Goal: Task Accomplishment & Management: Use online tool/utility

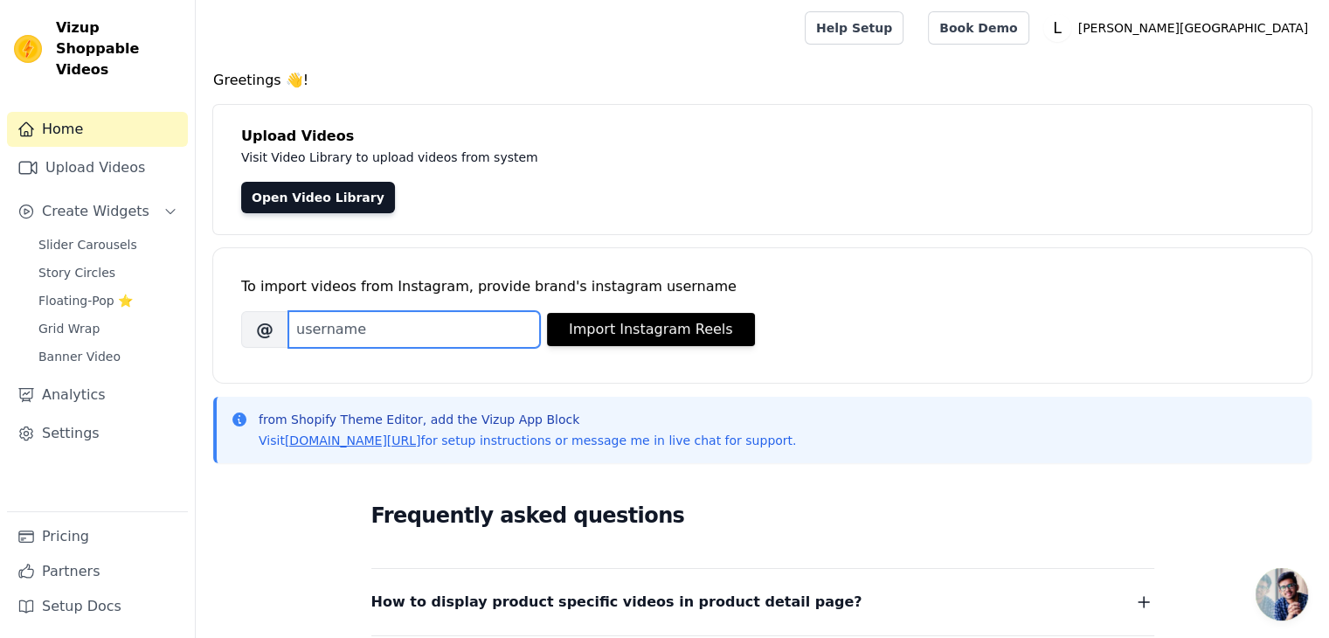
click at [430, 336] on input "Brand's Instagram Username" at bounding box center [414, 329] width 252 height 37
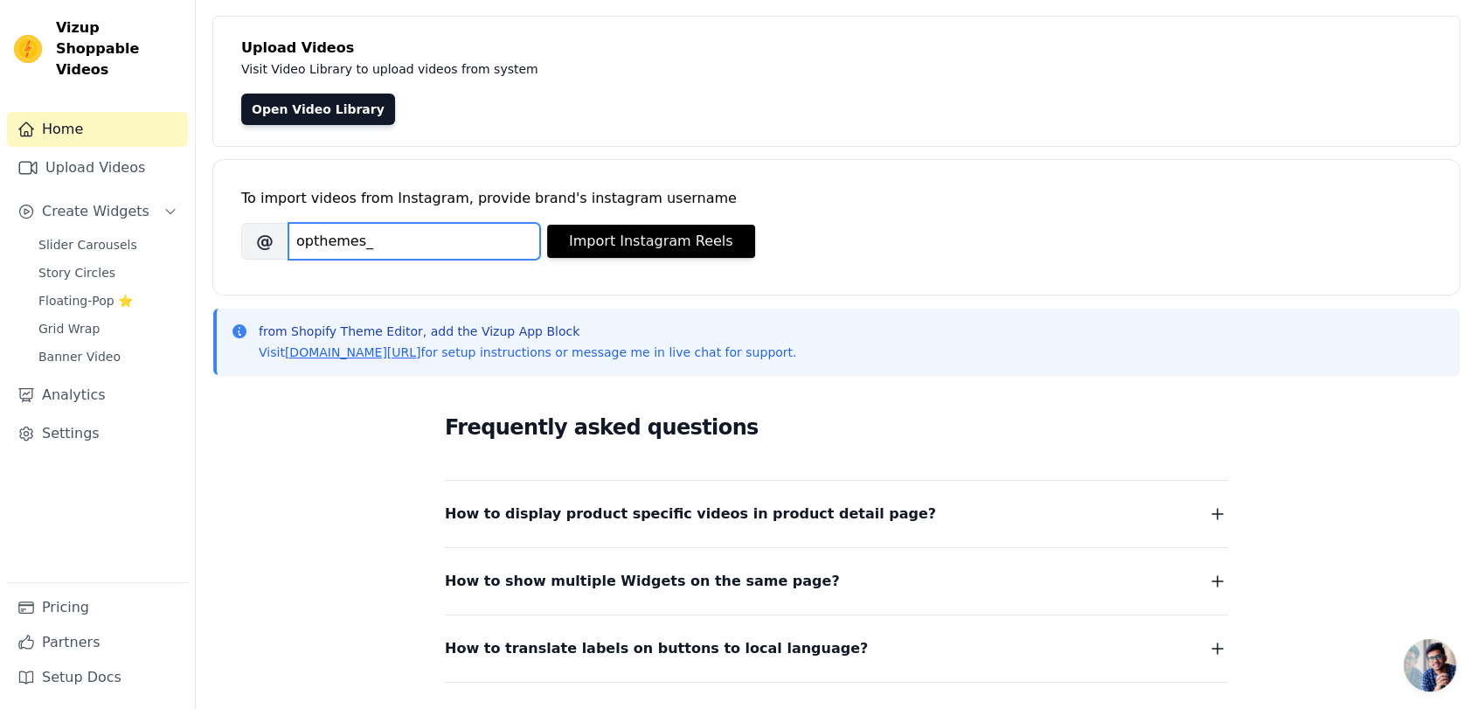
scroll to position [79, 0]
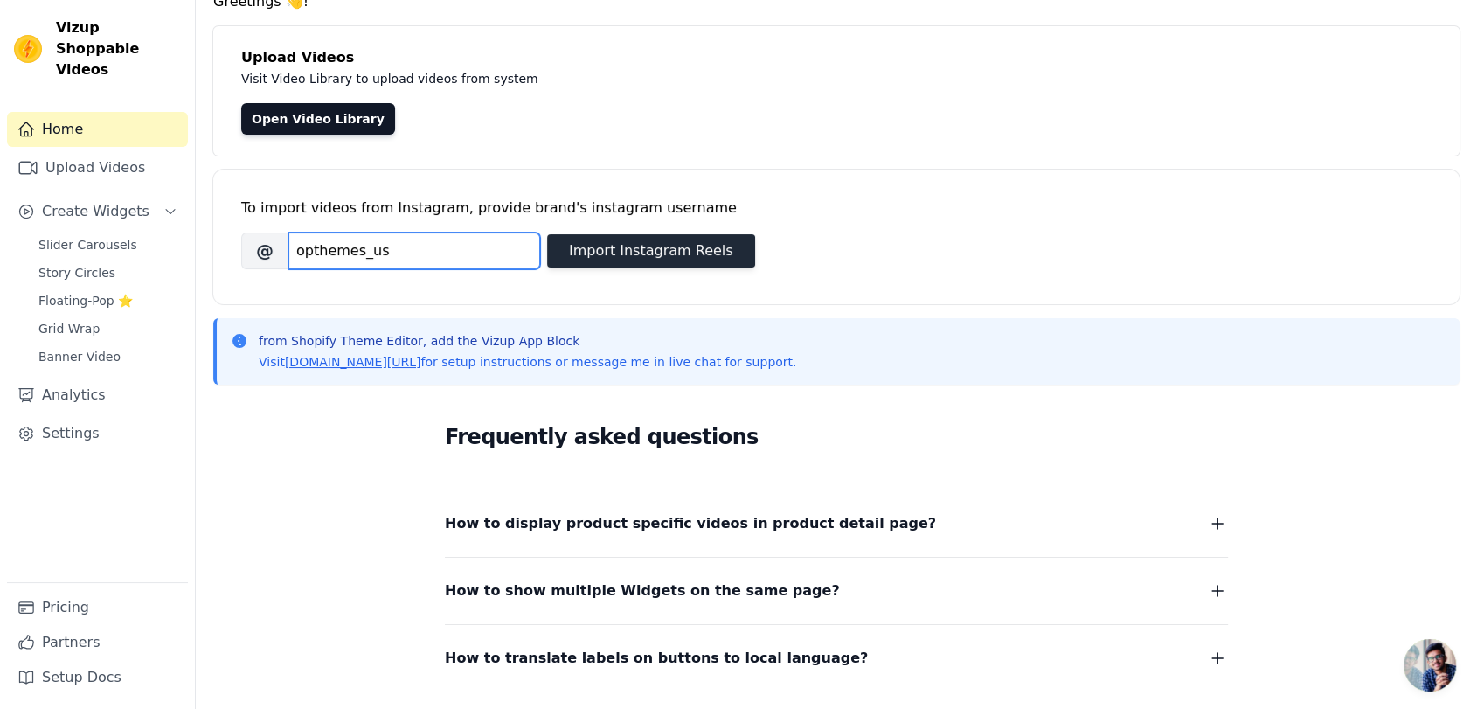
type input "opthemes_us"
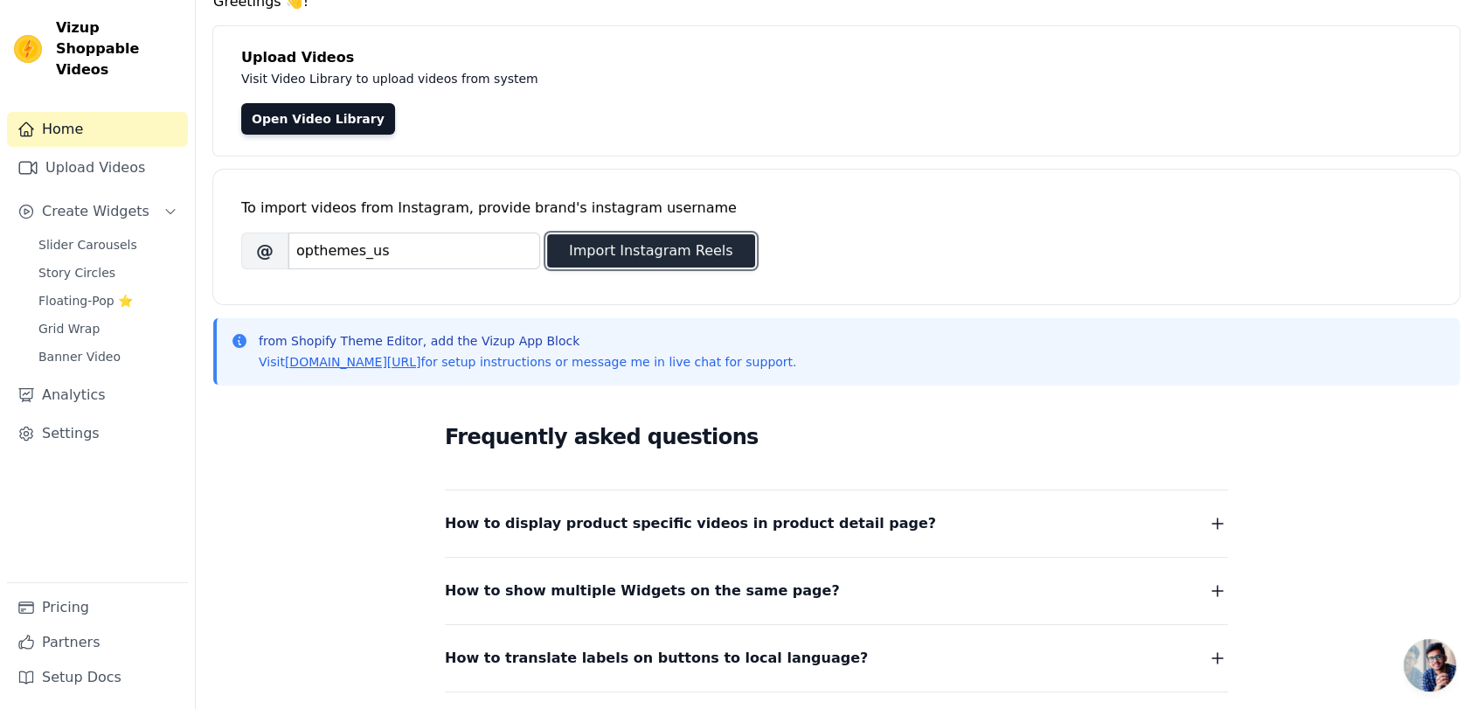
click at [628, 240] on button "Import Instagram Reels" at bounding box center [651, 250] width 208 height 33
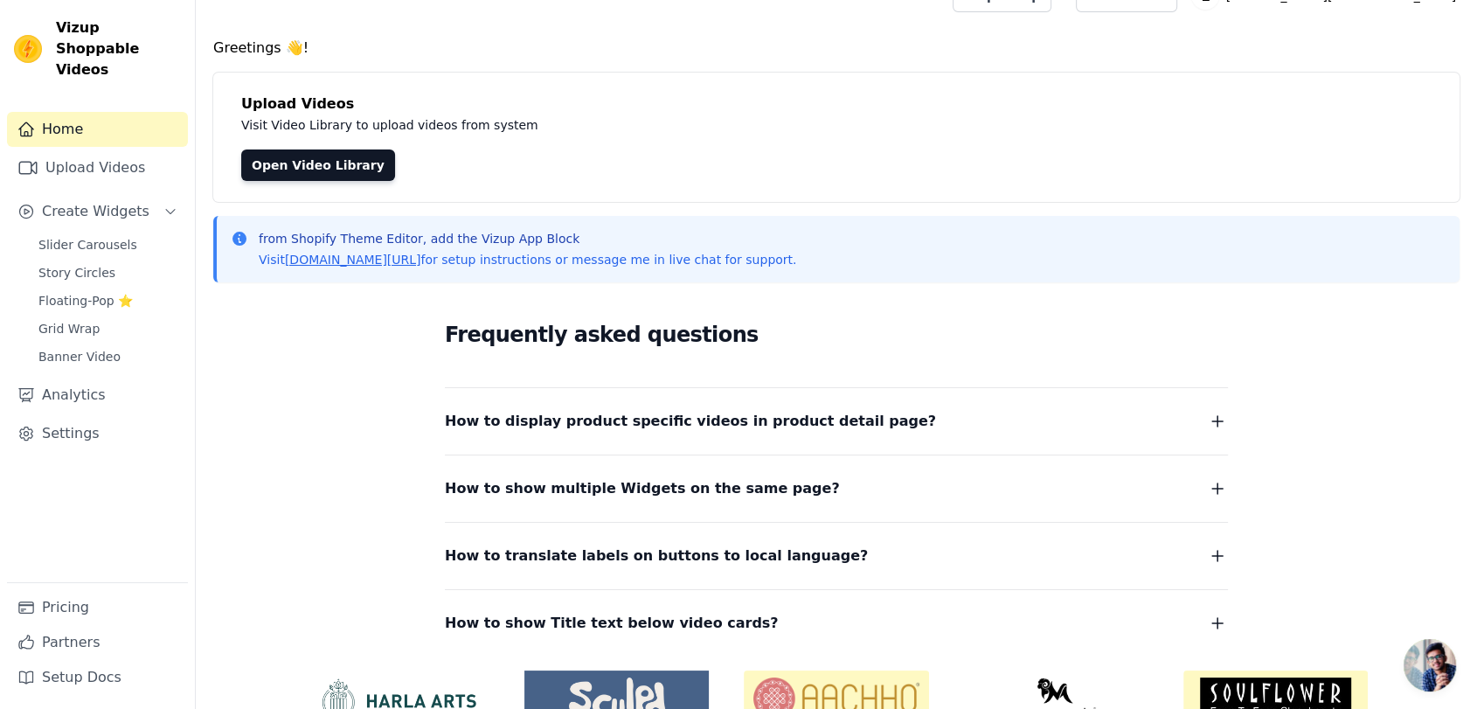
scroll to position [0, 0]
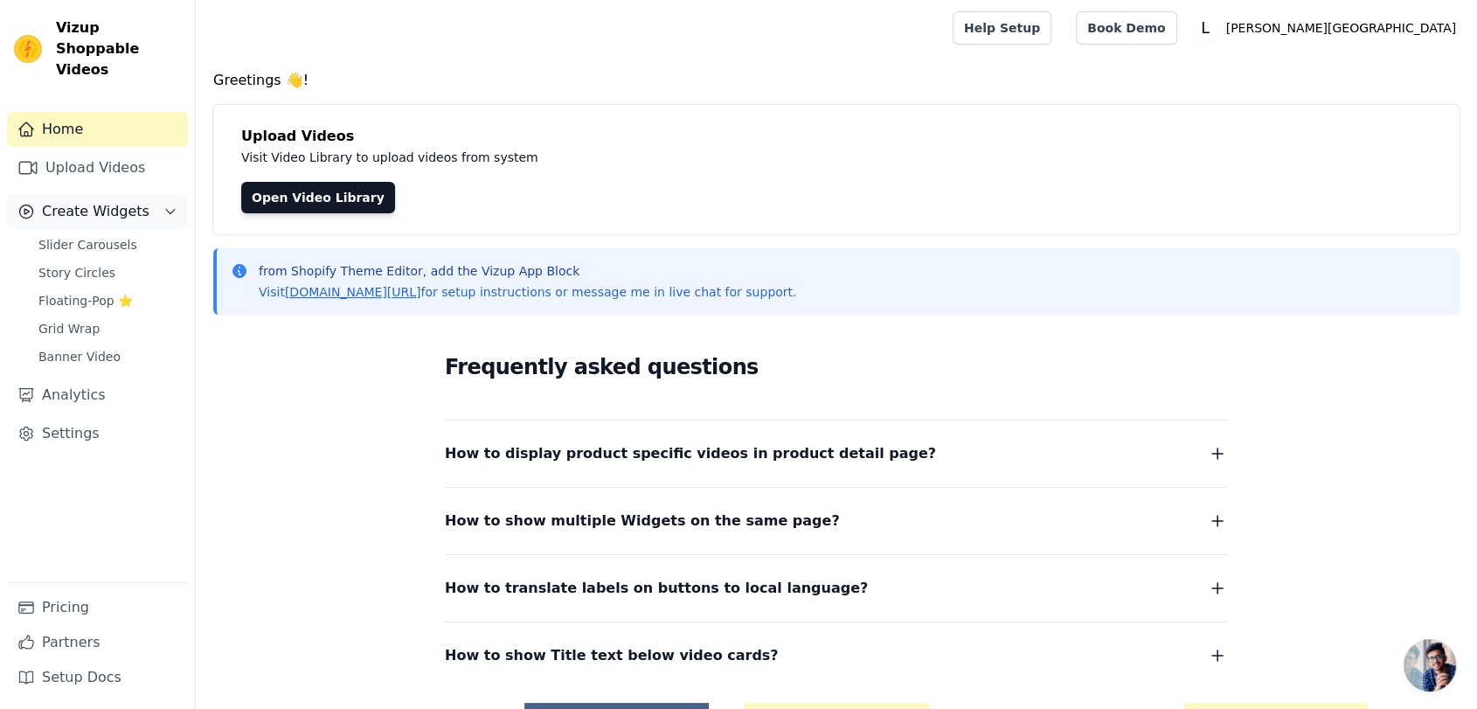
click at [126, 201] on span "Create Widgets" at bounding box center [95, 211] width 107 height 21
click at [101, 236] on span "Slider Carousels" at bounding box center [87, 244] width 99 height 17
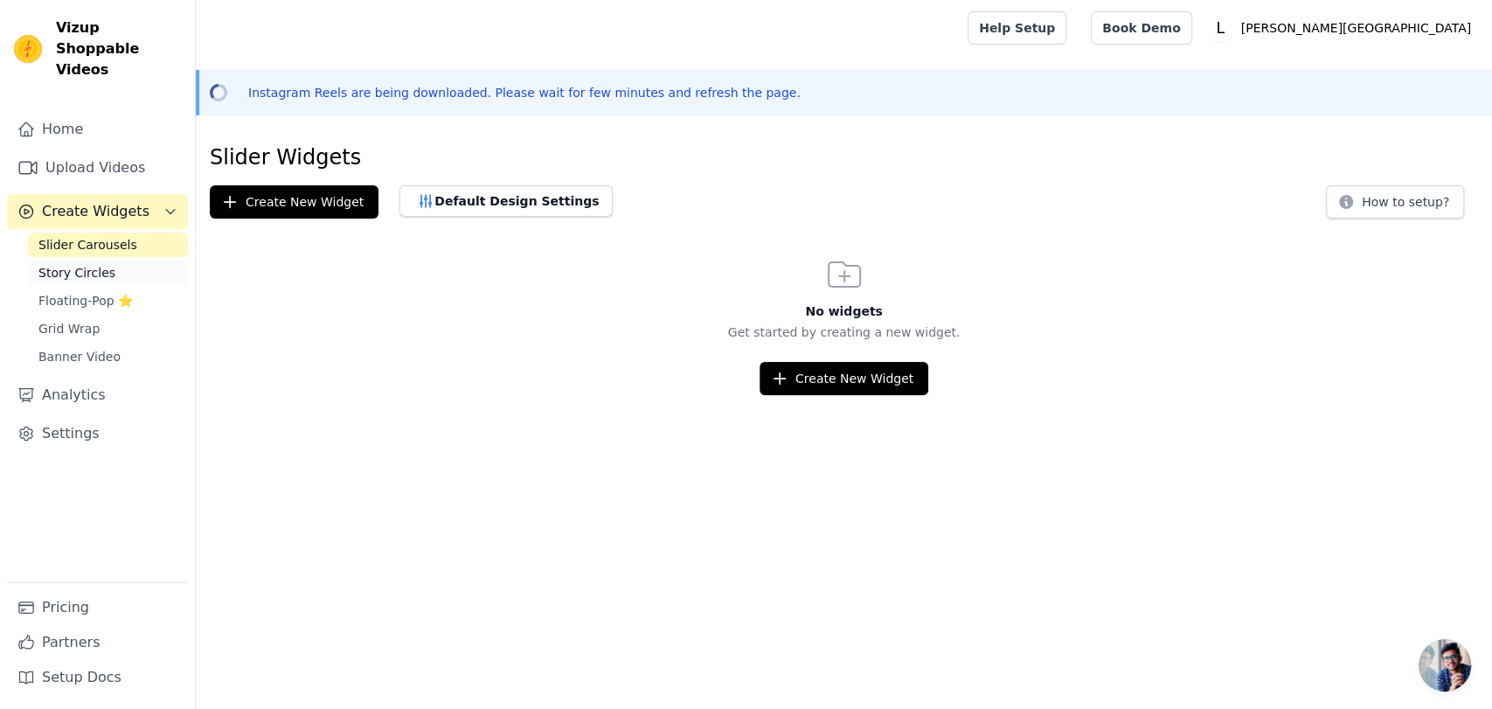
click at [77, 264] on span "Story Circles" at bounding box center [76, 272] width 77 height 17
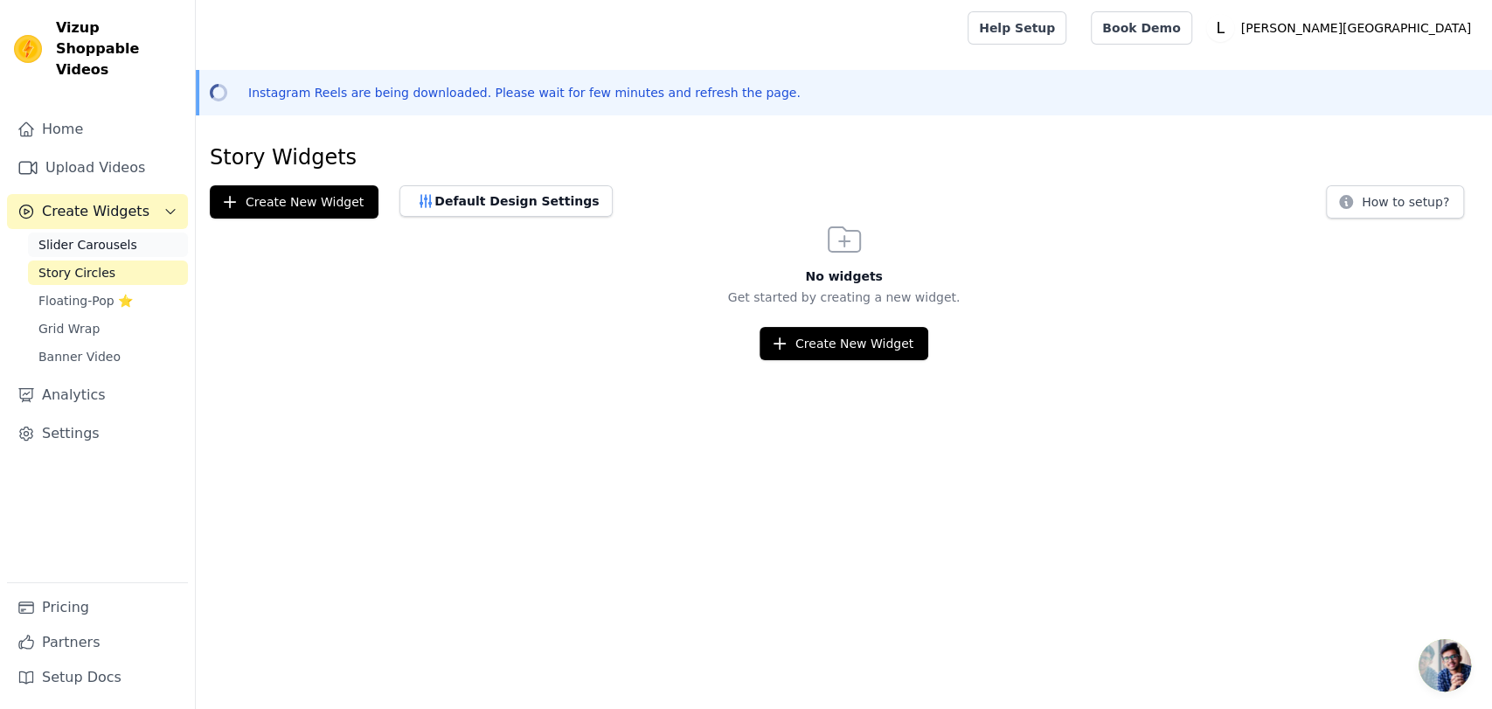
click at [88, 234] on link "Slider Carousels" at bounding box center [108, 244] width 160 height 24
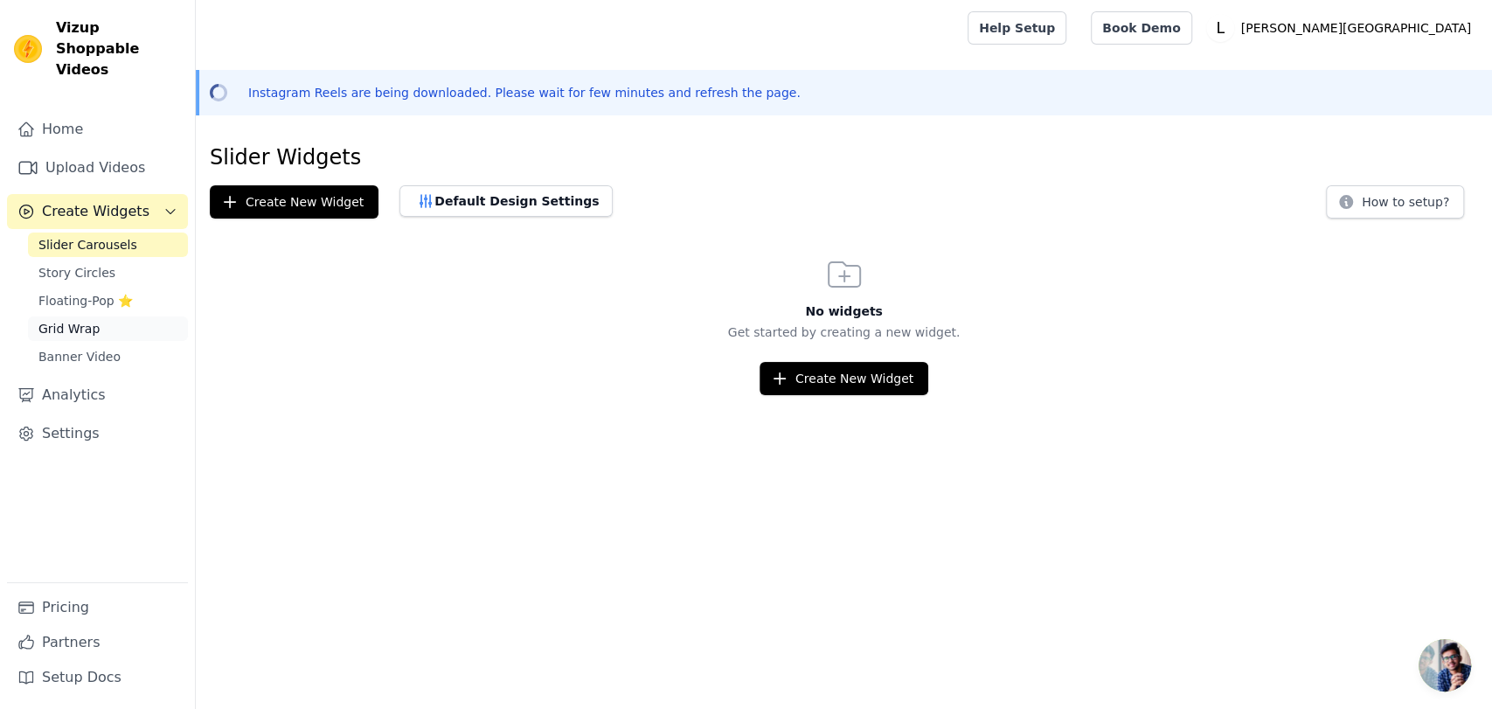
click at [79, 320] on span "Grid Wrap" at bounding box center [68, 328] width 61 height 17
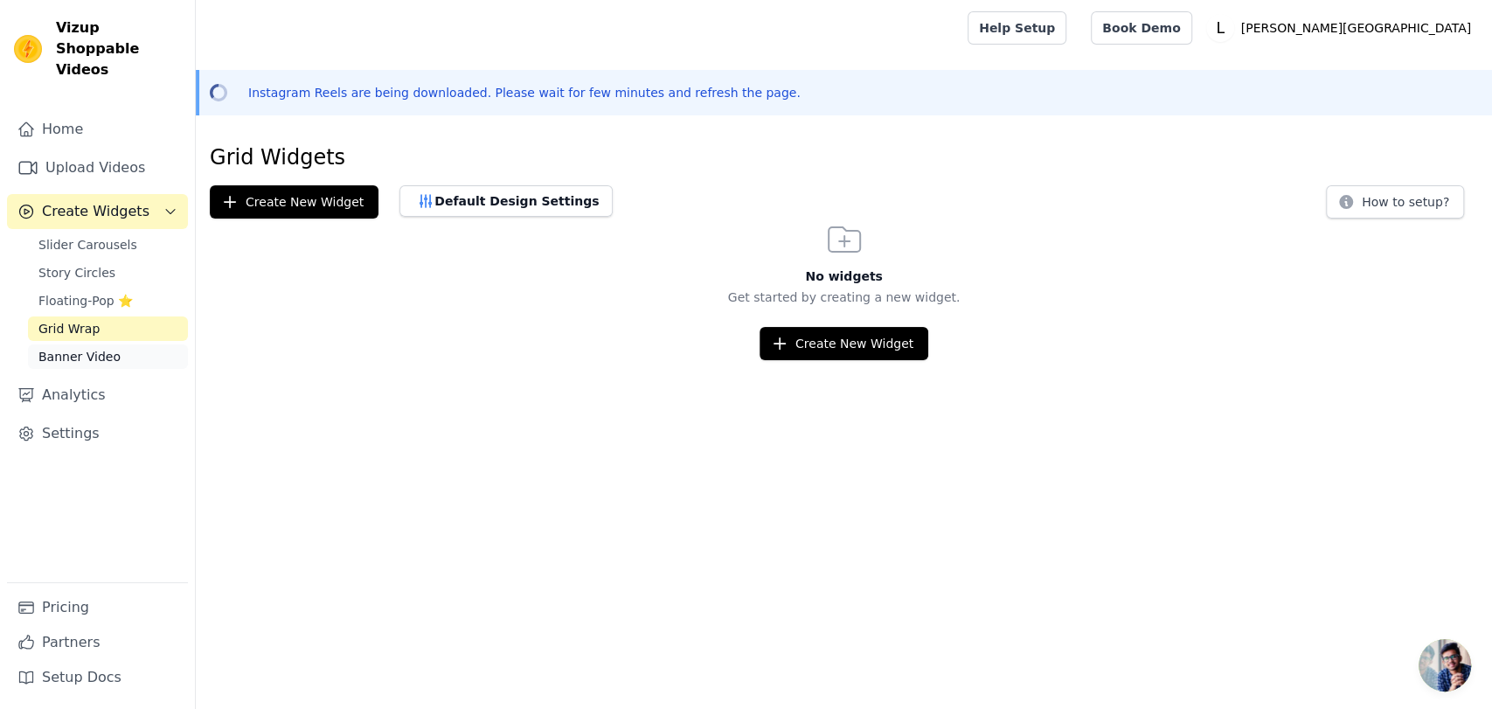
click at [79, 348] on span "Banner Video" at bounding box center [79, 356] width 82 height 17
click at [104, 316] on link "Grid Wrap" at bounding box center [108, 328] width 160 height 24
click at [105, 236] on span "Slider Carousels" at bounding box center [87, 244] width 99 height 17
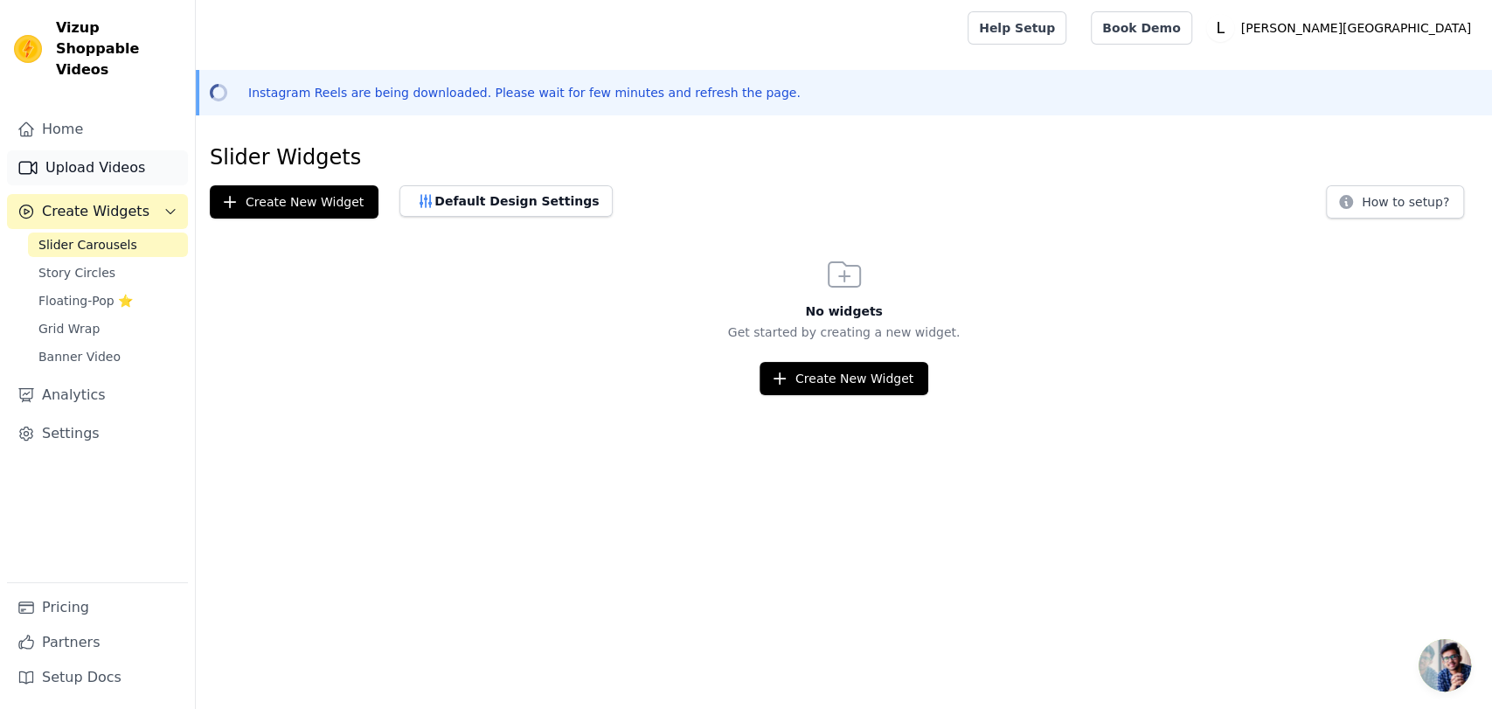
click at [89, 150] on link "Upload Videos" at bounding box center [97, 167] width 181 height 35
click at [121, 150] on link "Upload Videos" at bounding box center [97, 167] width 181 height 35
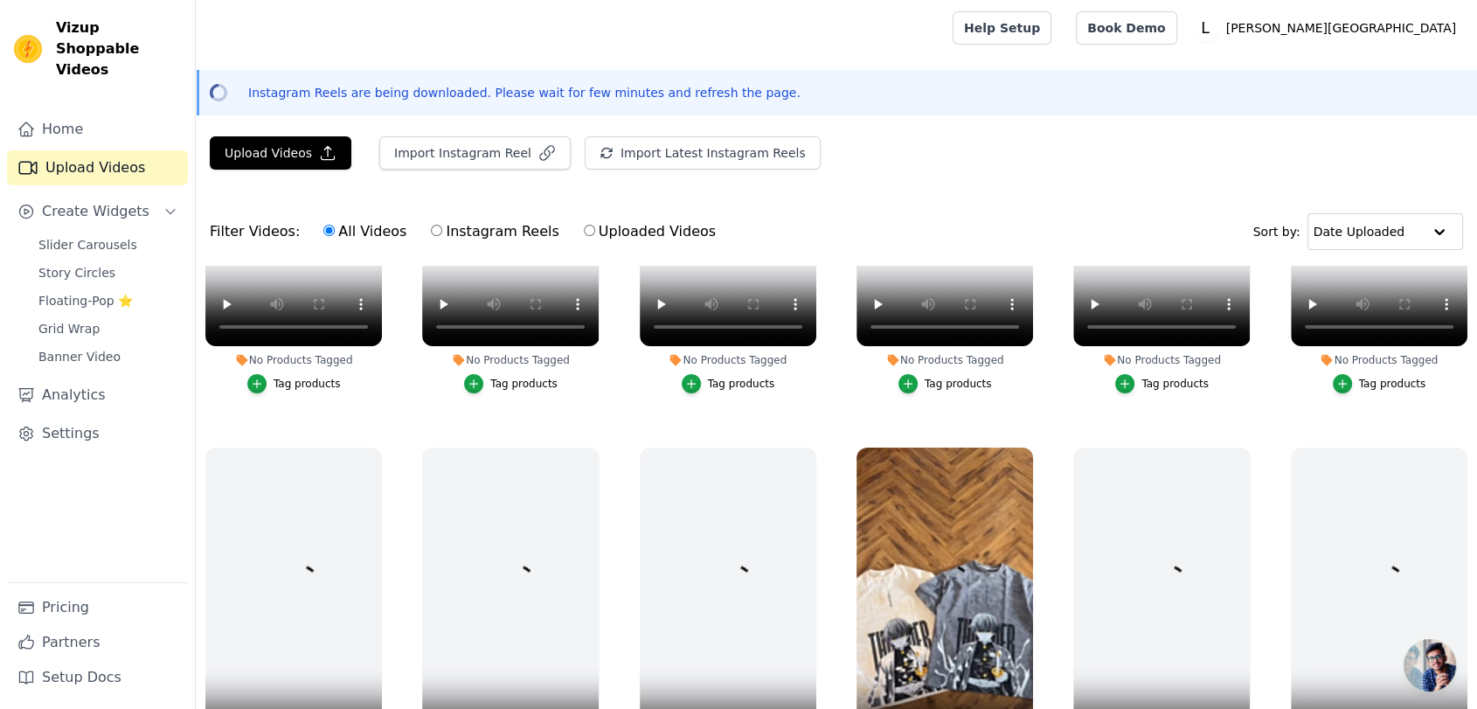
scroll to position [372, 0]
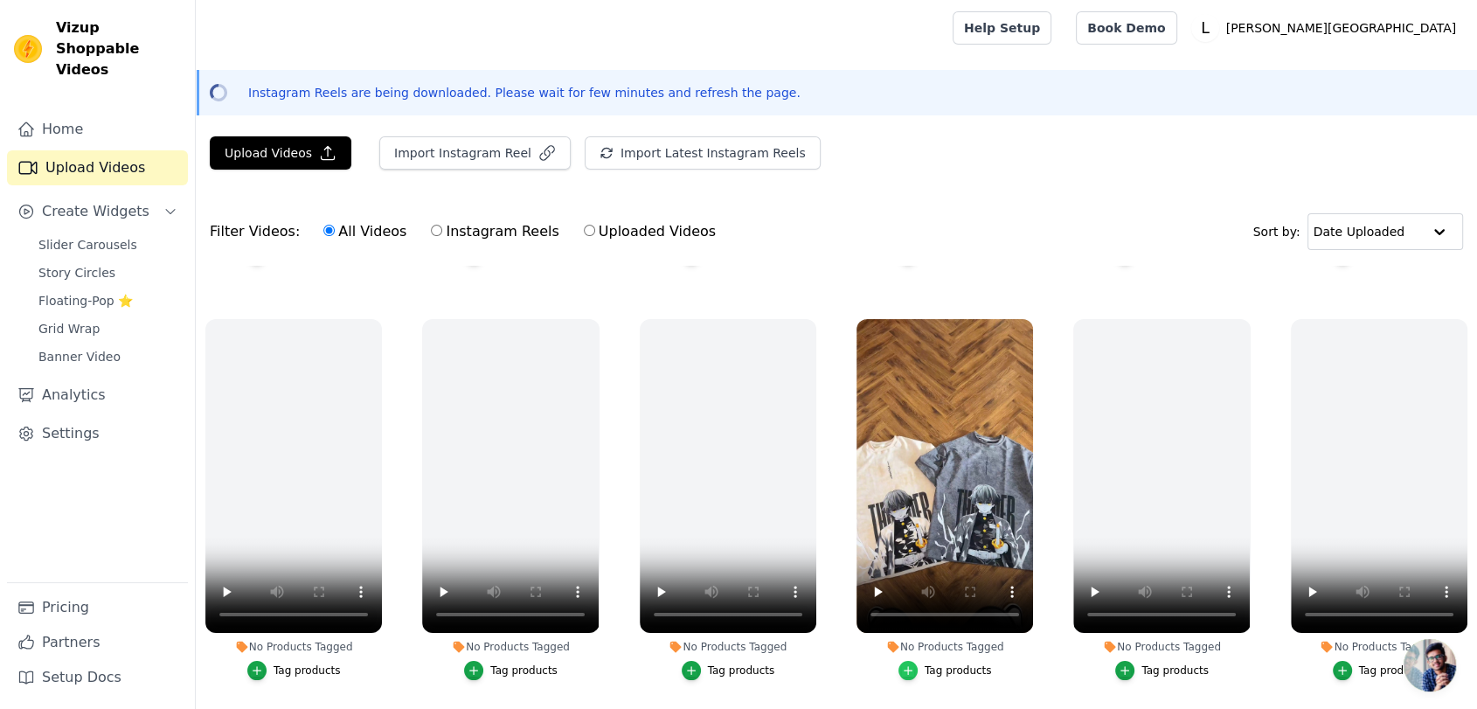
click at [908, 665] on icon "button" at bounding box center [908, 670] width 12 height 12
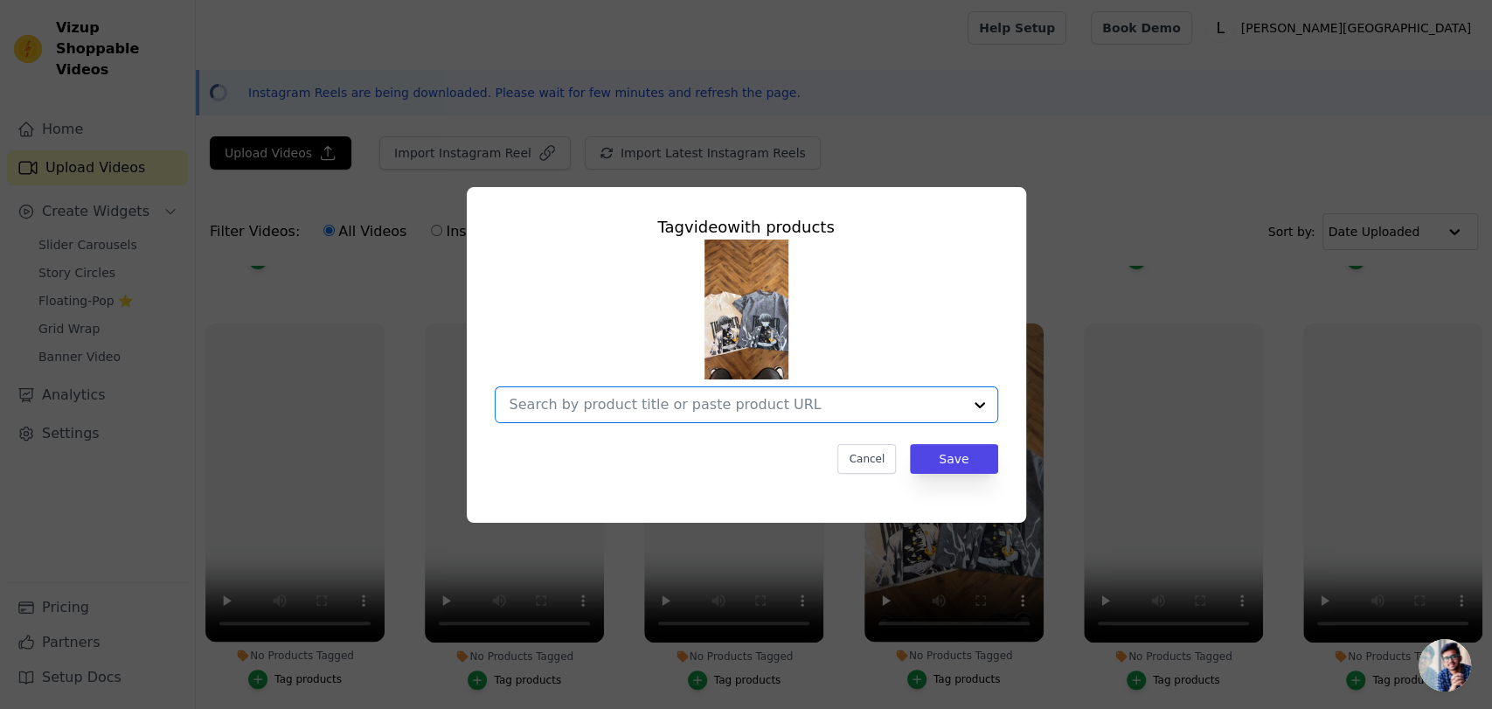
click at [736, 407] on input "No Products Tagged Tag video with products Option undefined, selected. Select i…" at bounding box center [735, 404] width 453 height 17
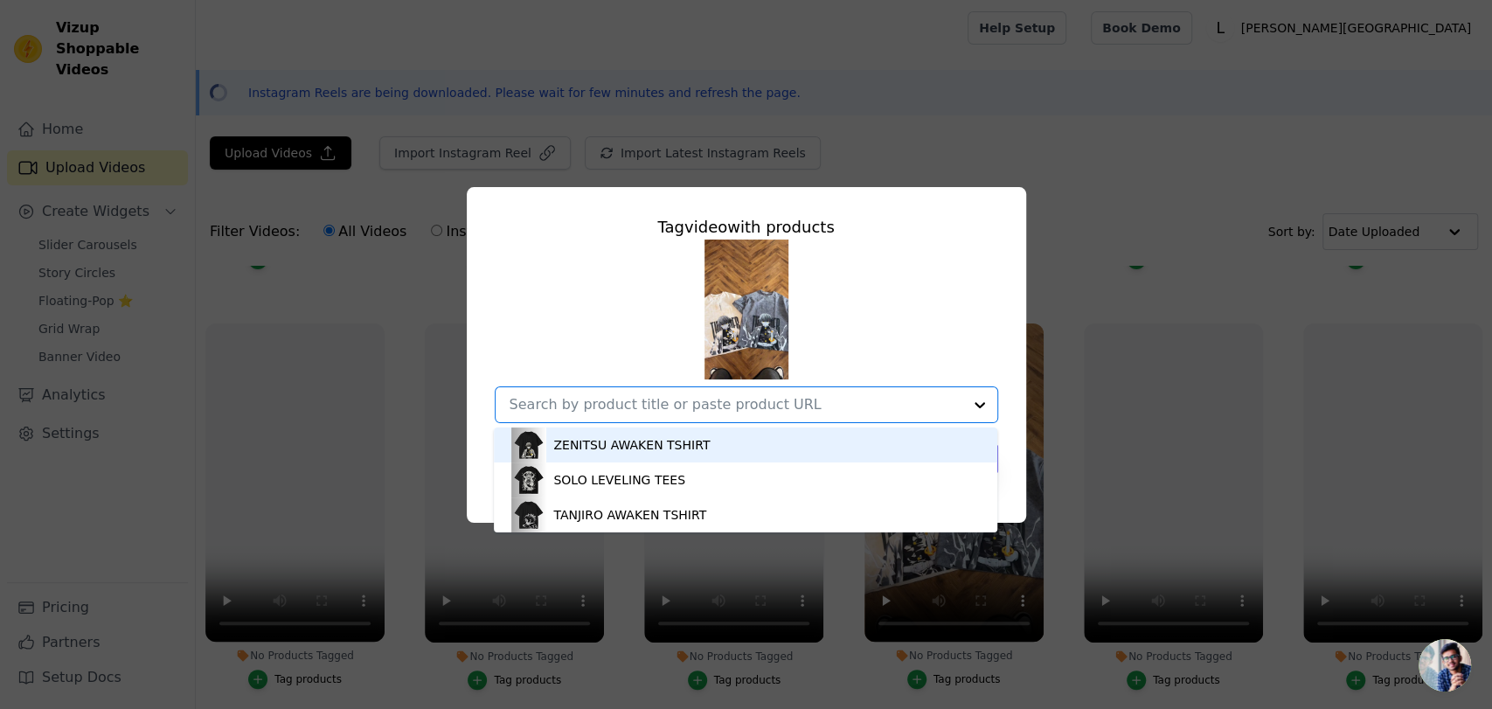
click at [635, 449] on div "ZENITSU AWAKEN TSHIRT" at bounding box center [631, 444] width 156 height 17
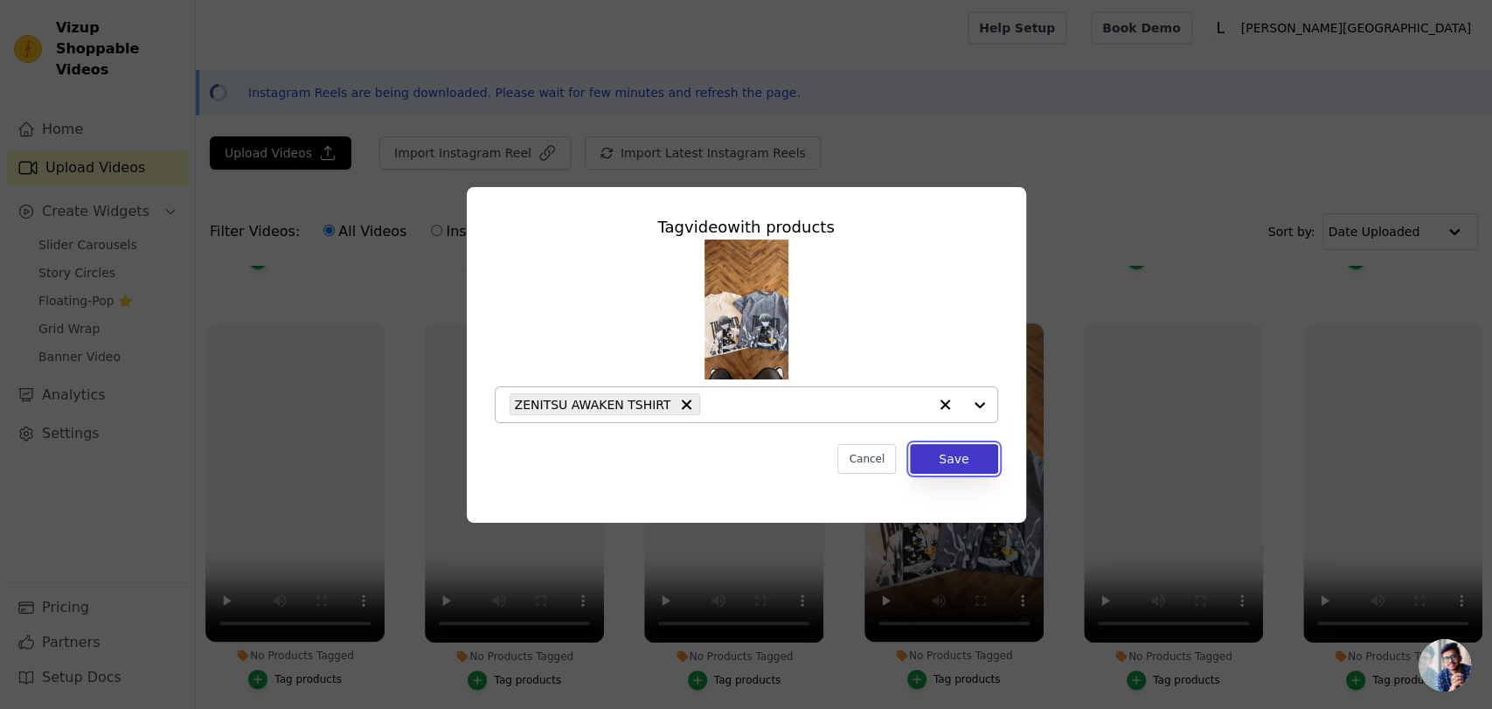
click at [924, 454] on button "Save" at bounding box center [953, 459] width 87 height 30
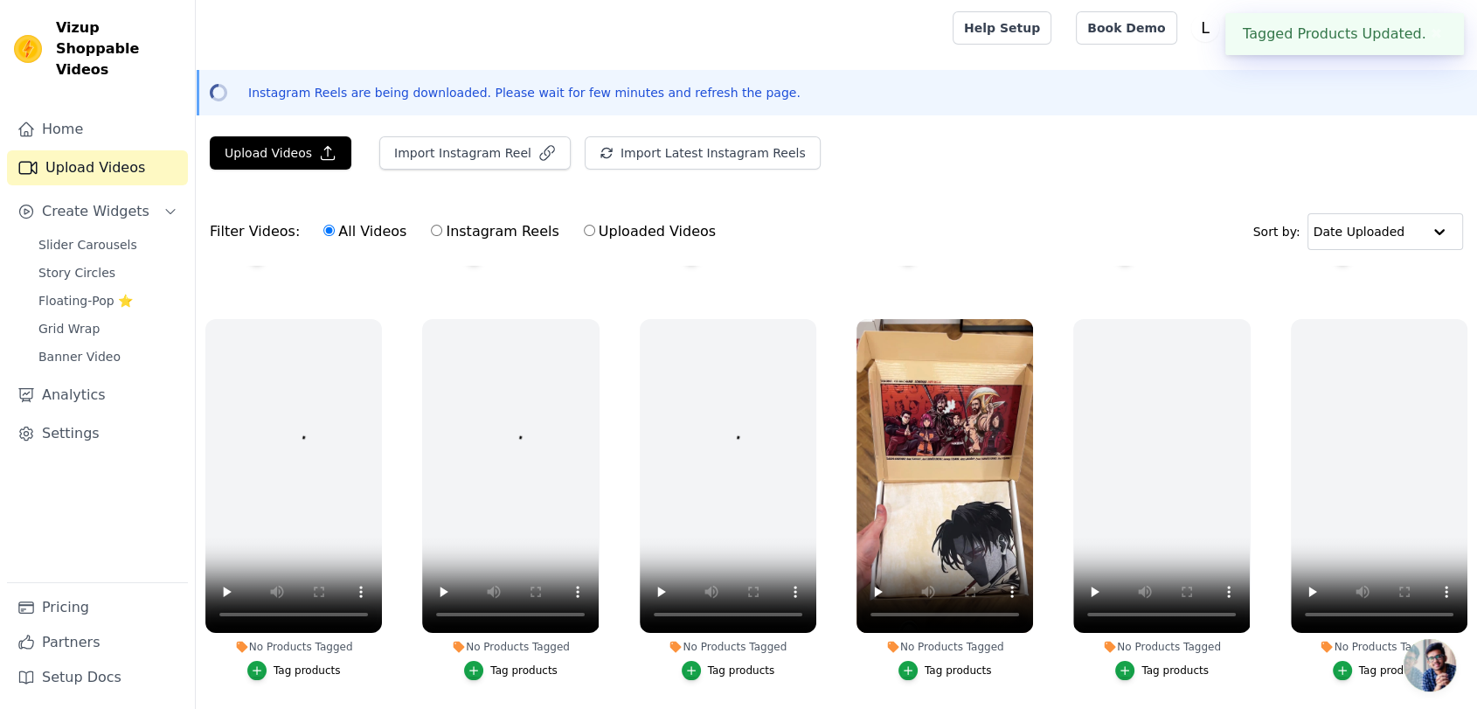
scroll to position [786, 0]
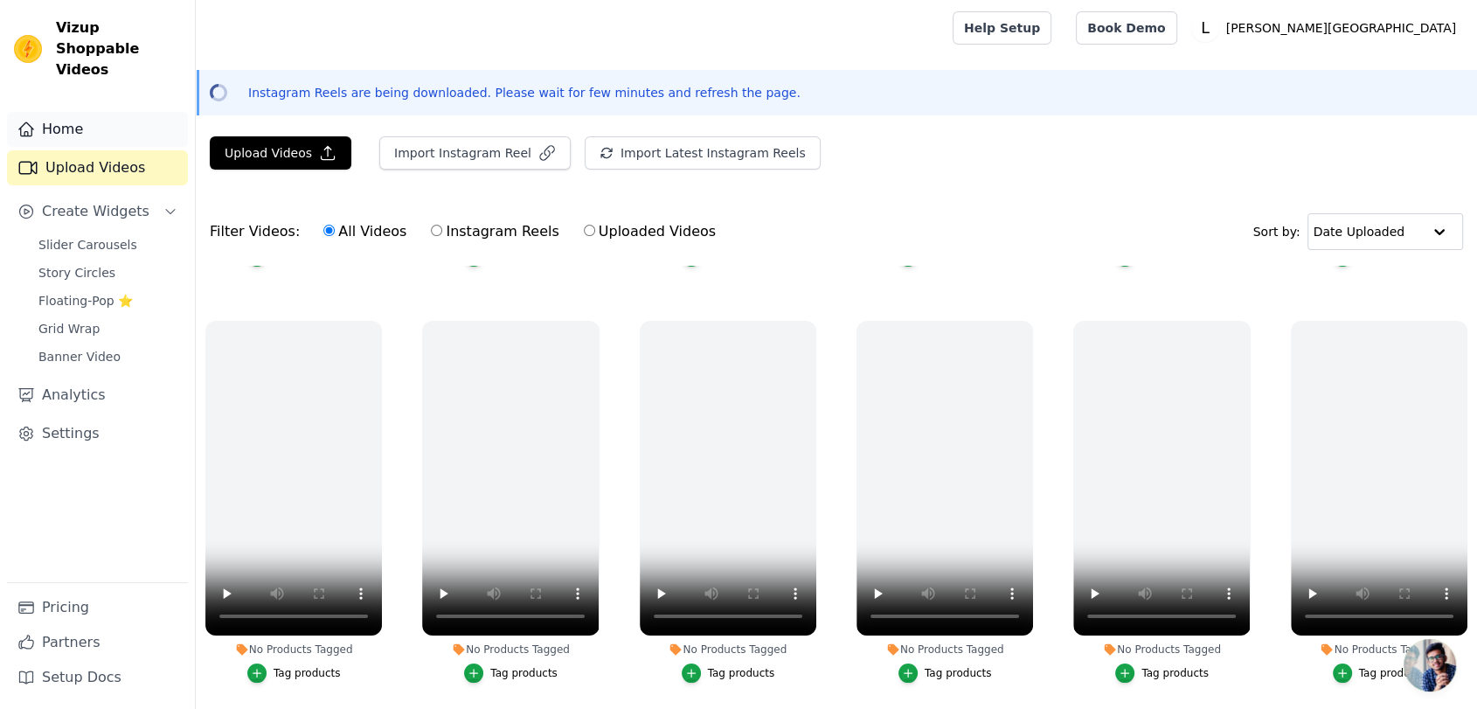
click at [80, 114] on link "Home" at bounding box center [97, 129] width 181 height 35
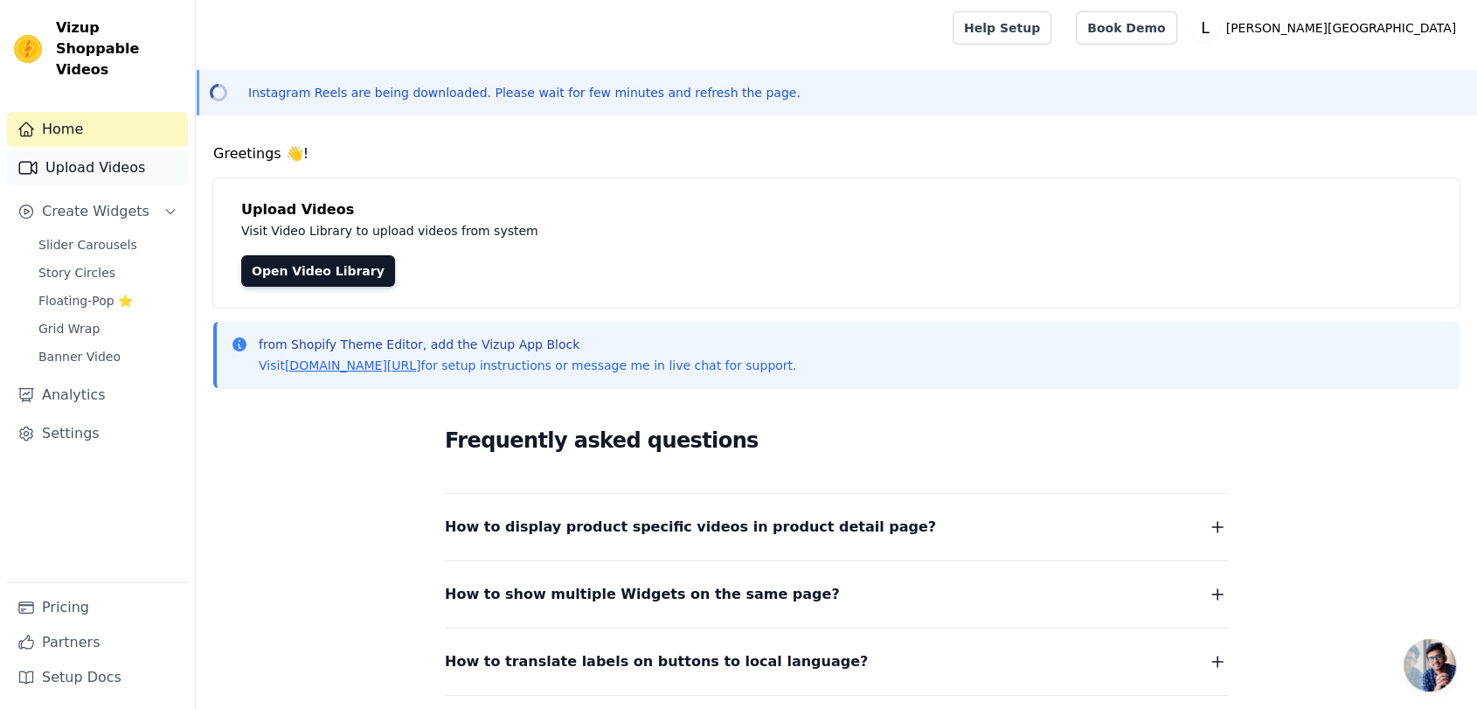
click at [72, 150] on link "Upload Videos" at bounding box center [97, 167] width 181 height 35
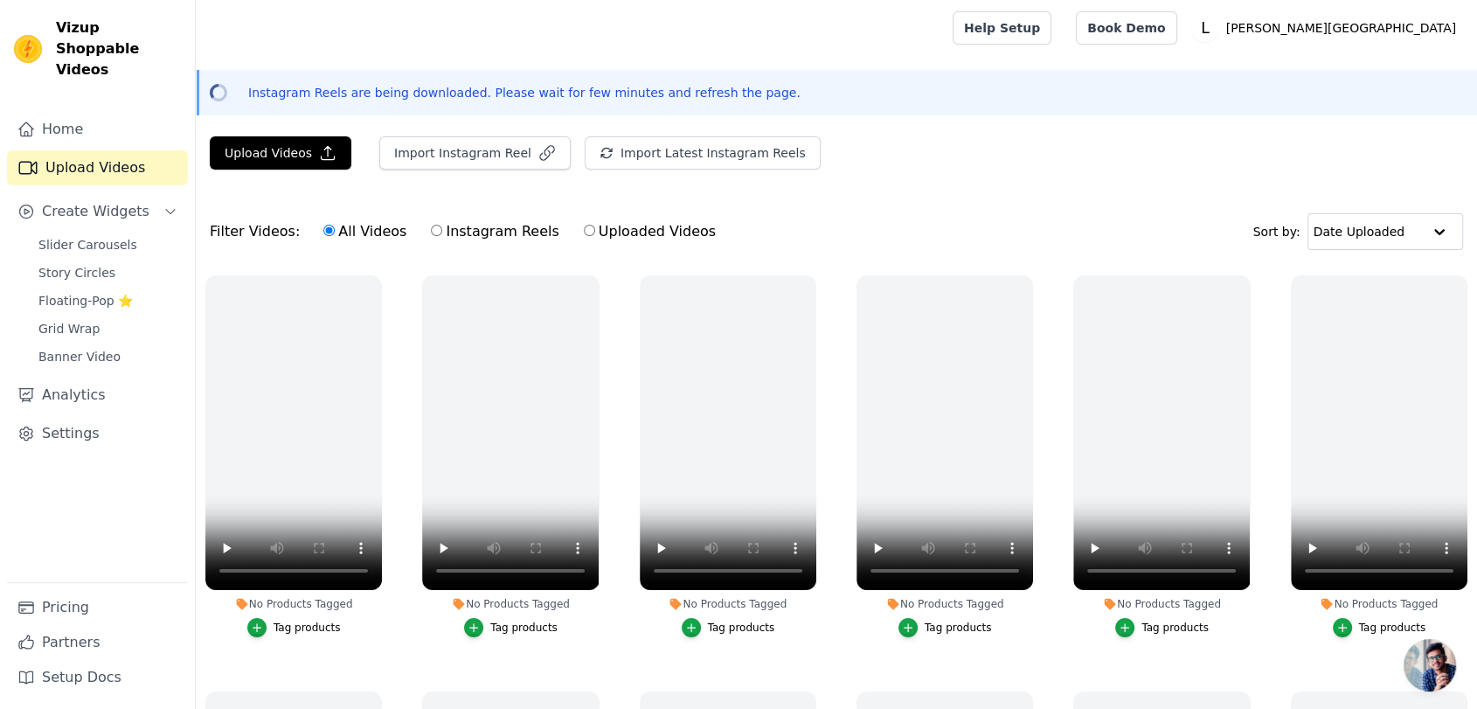
click at [431, 232] on input "Instagram Reels" at bounding box center [436, 230] width 11 height 11
radio input "true"
click at [274, 162] on button "Upload Videos" at bounding box center [281, 152] width 142 height 33
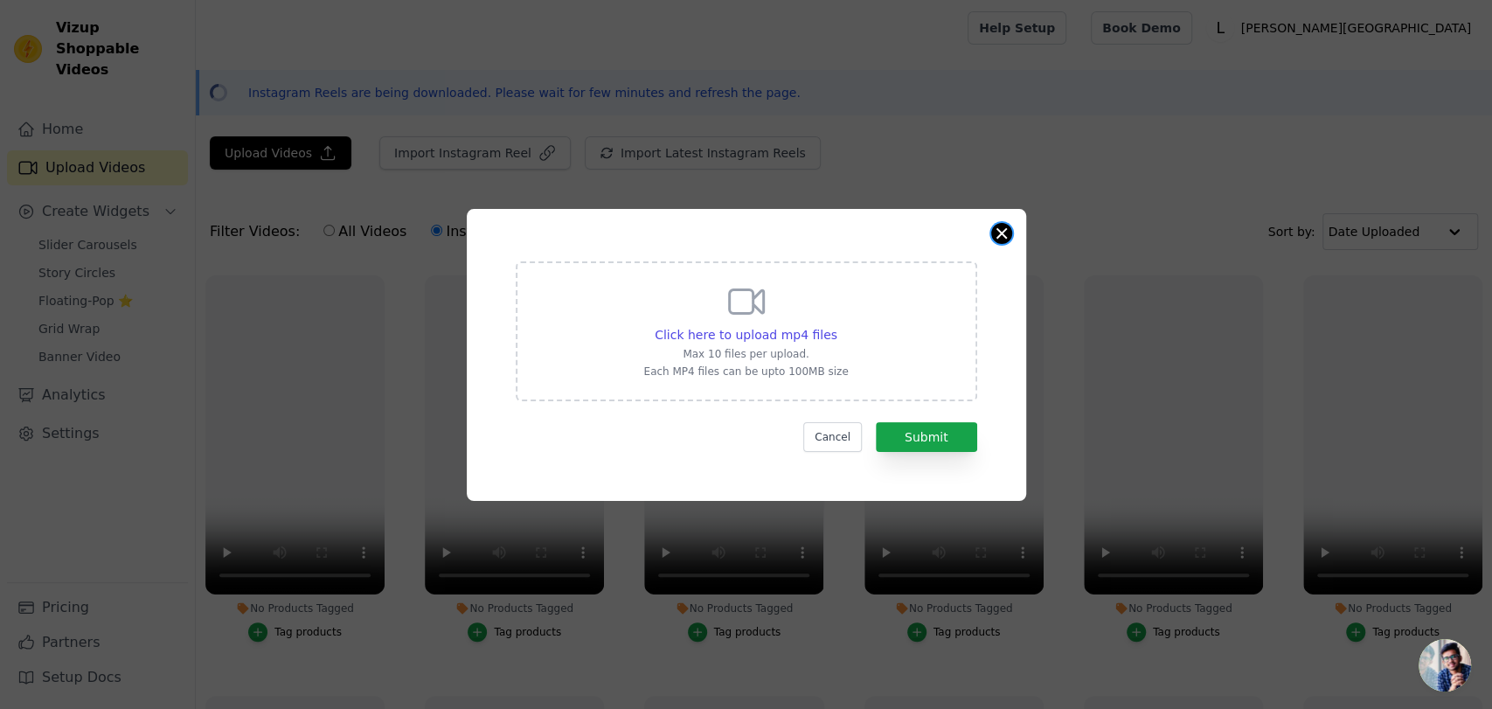
click at [994, 234] on button "Close modal" at bounding box center [1001, 233] width 21 height 21
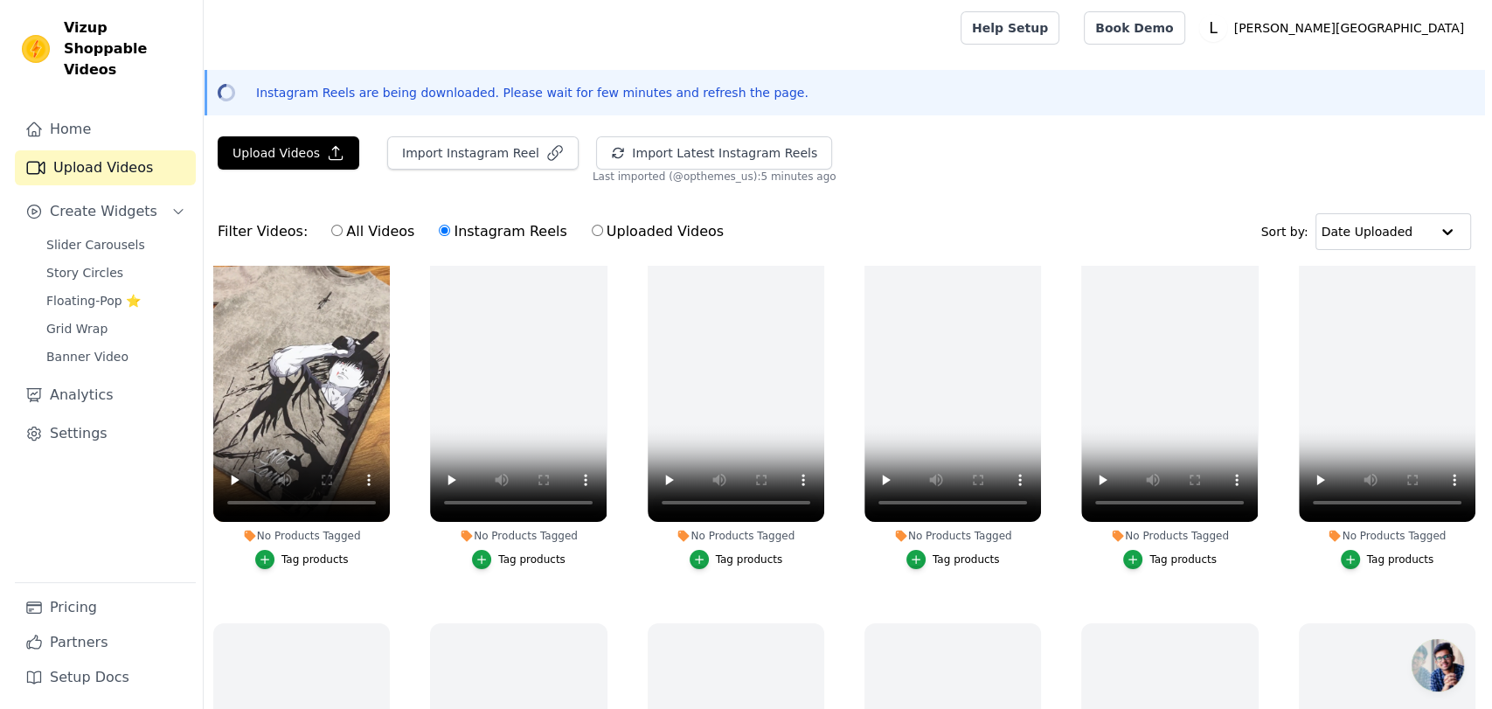
scroll to position [65, 0]
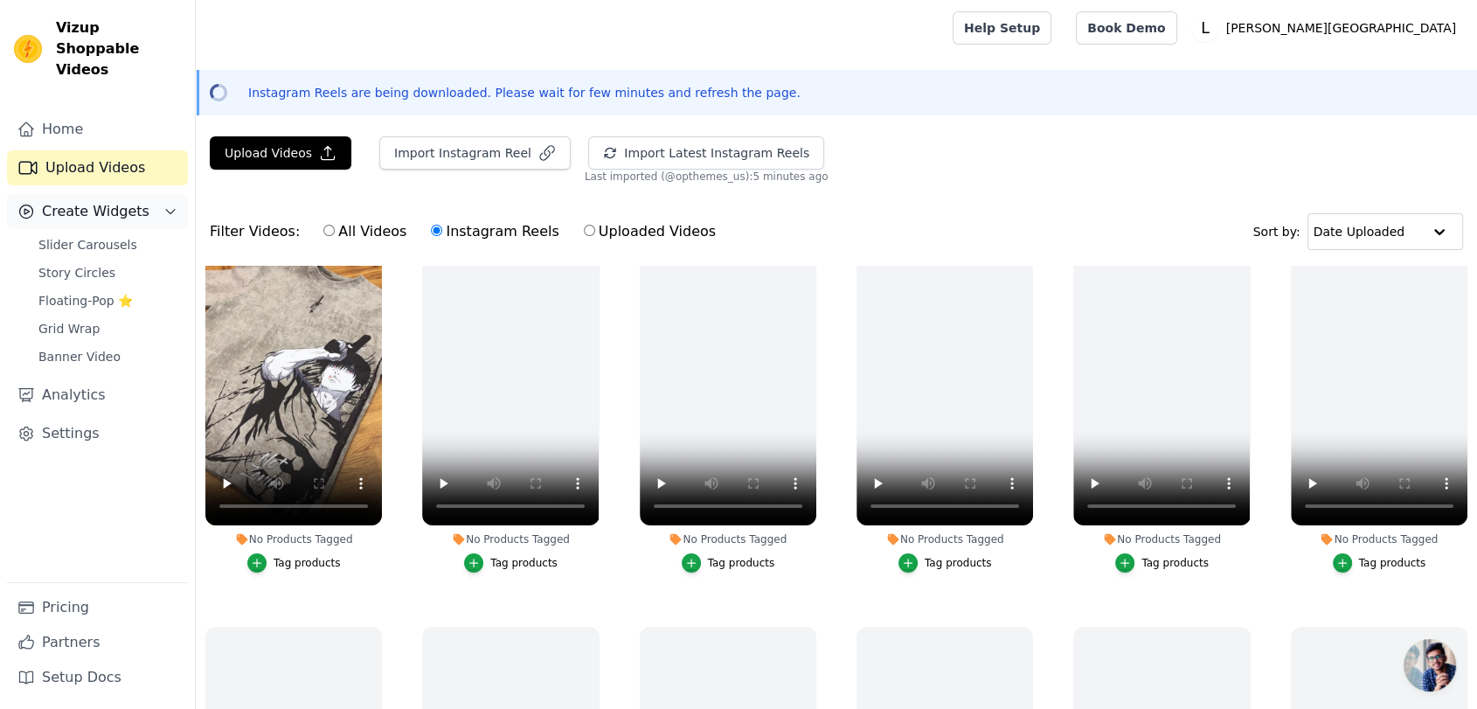
click at [52, 201] on span "Create Widgets" at bounding box center [95, 211] width 107 height 21
click at [73, 236] on span "Slider Carousels" at bounding box center [87, 244] width 99 height 17
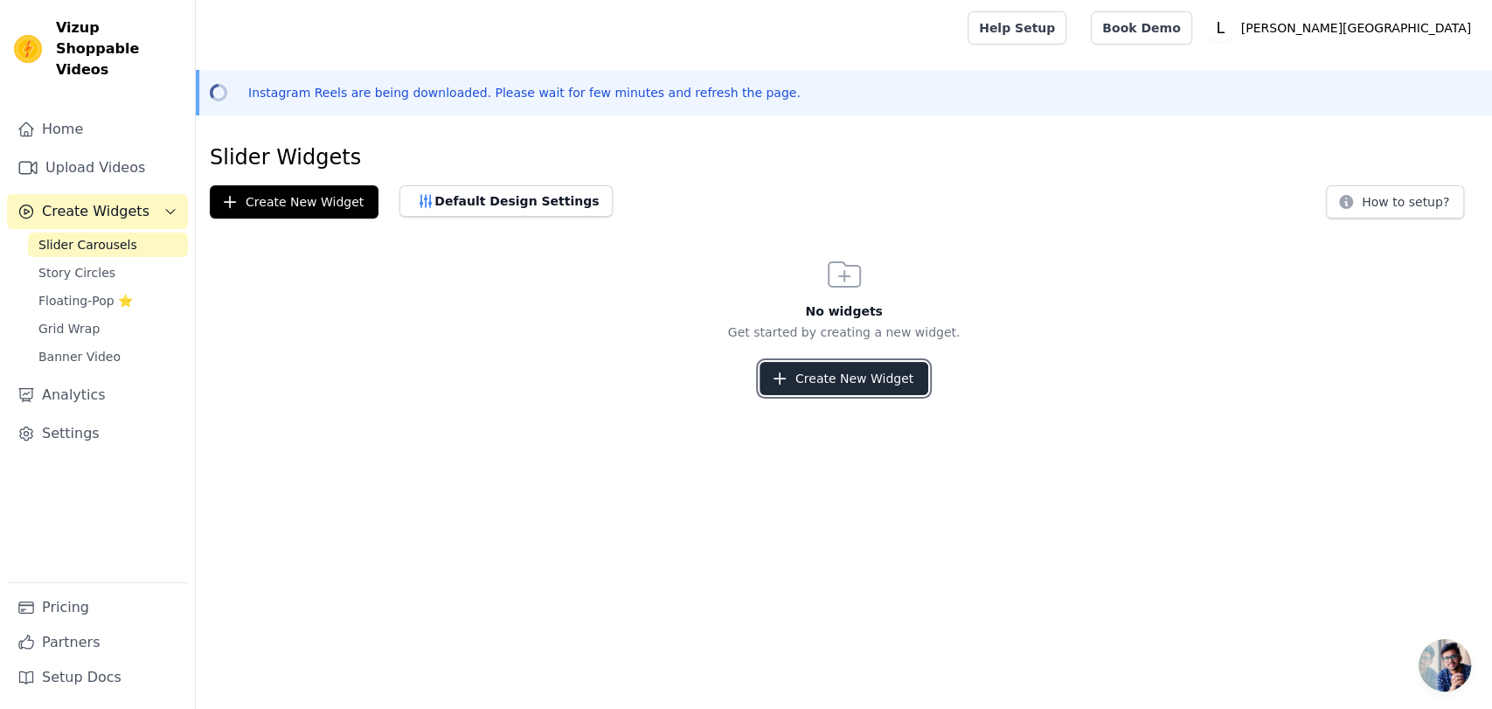
click at [819, 388] on button "Create New Widget" at bounding box center [843, 378] width 169 height 33
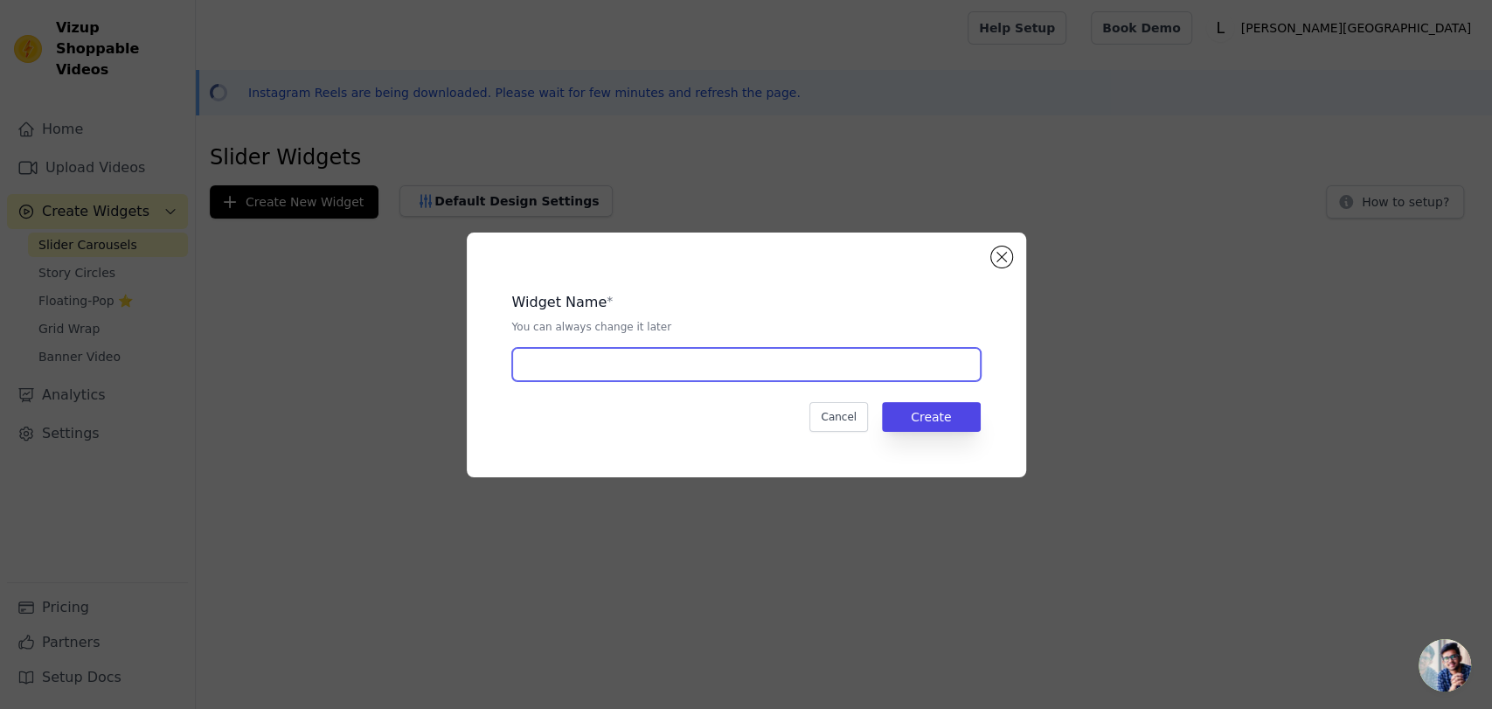
click at [735, 367] on input "text" at bounding box center [746, 364] width 468 height 33
type input "our products"
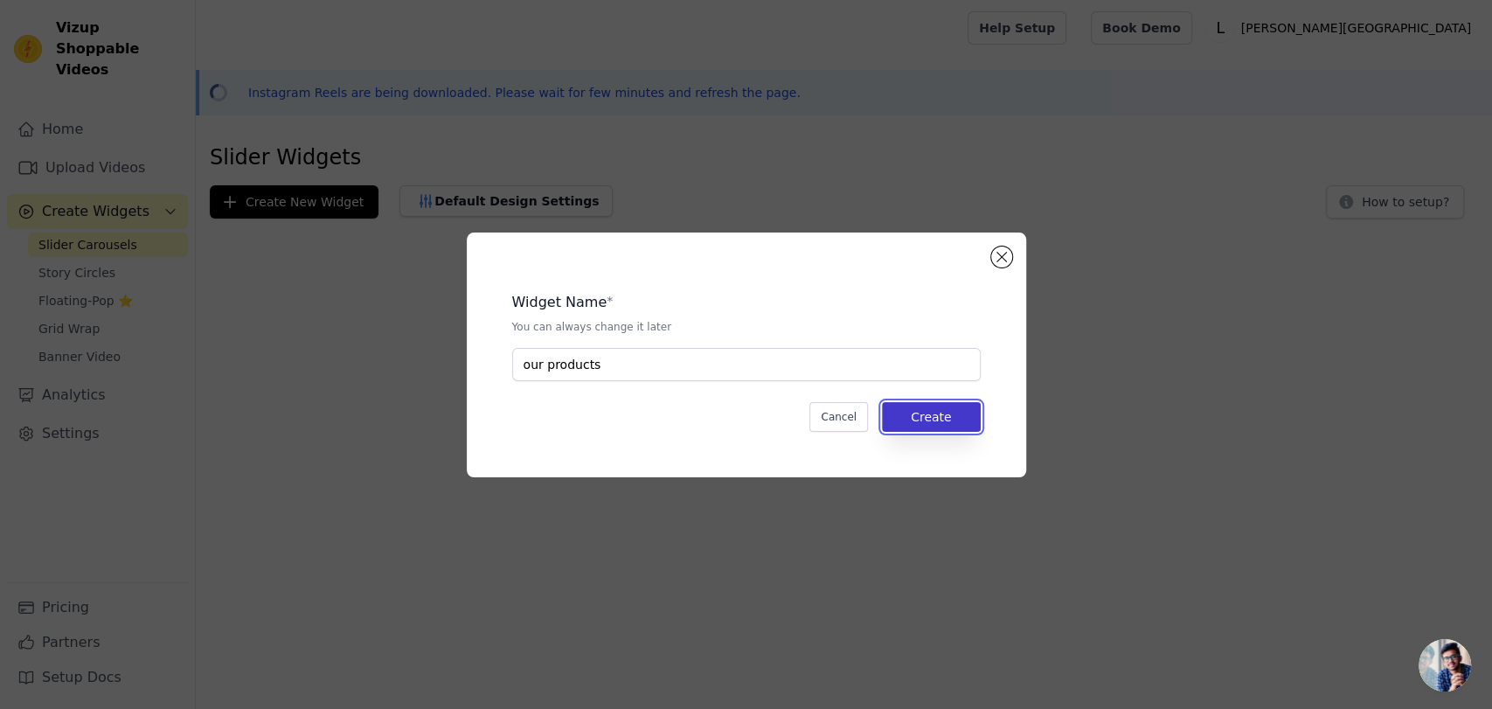
click at [911, 419] on button "Create" at bounding box center [931, 417] width 99 height 30
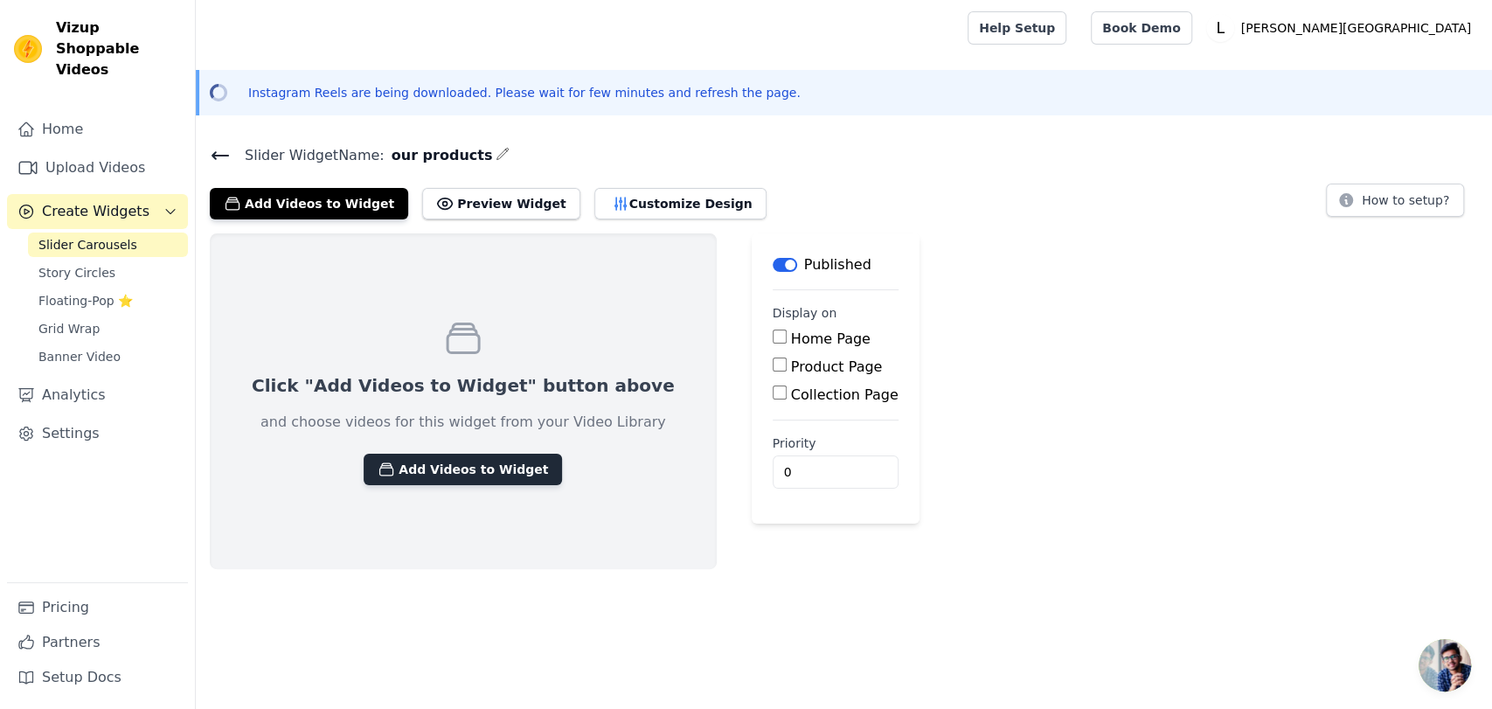
click at [446, 480] on button "Add Videos to Widget" at bounding box center [463, 469] width 198 height 31
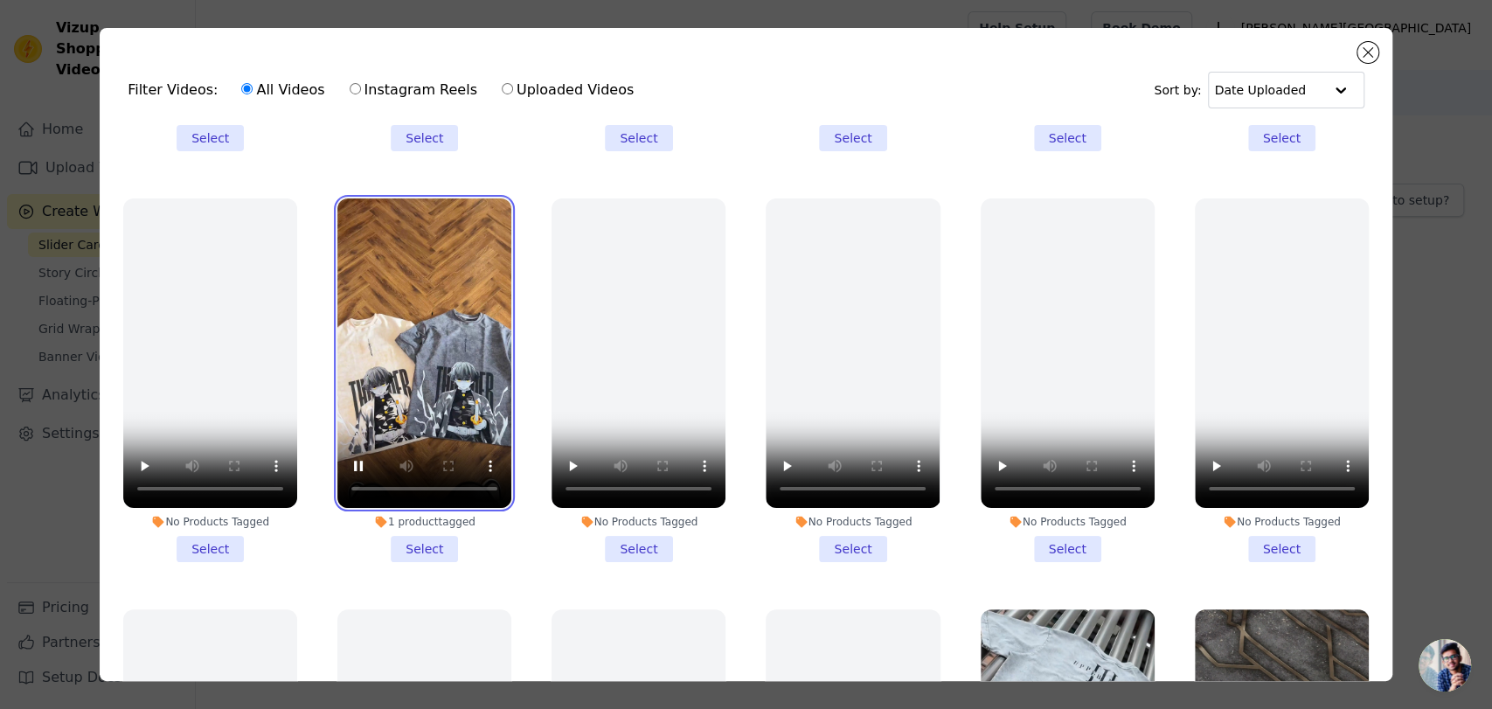
scroll to position [1985, 0]
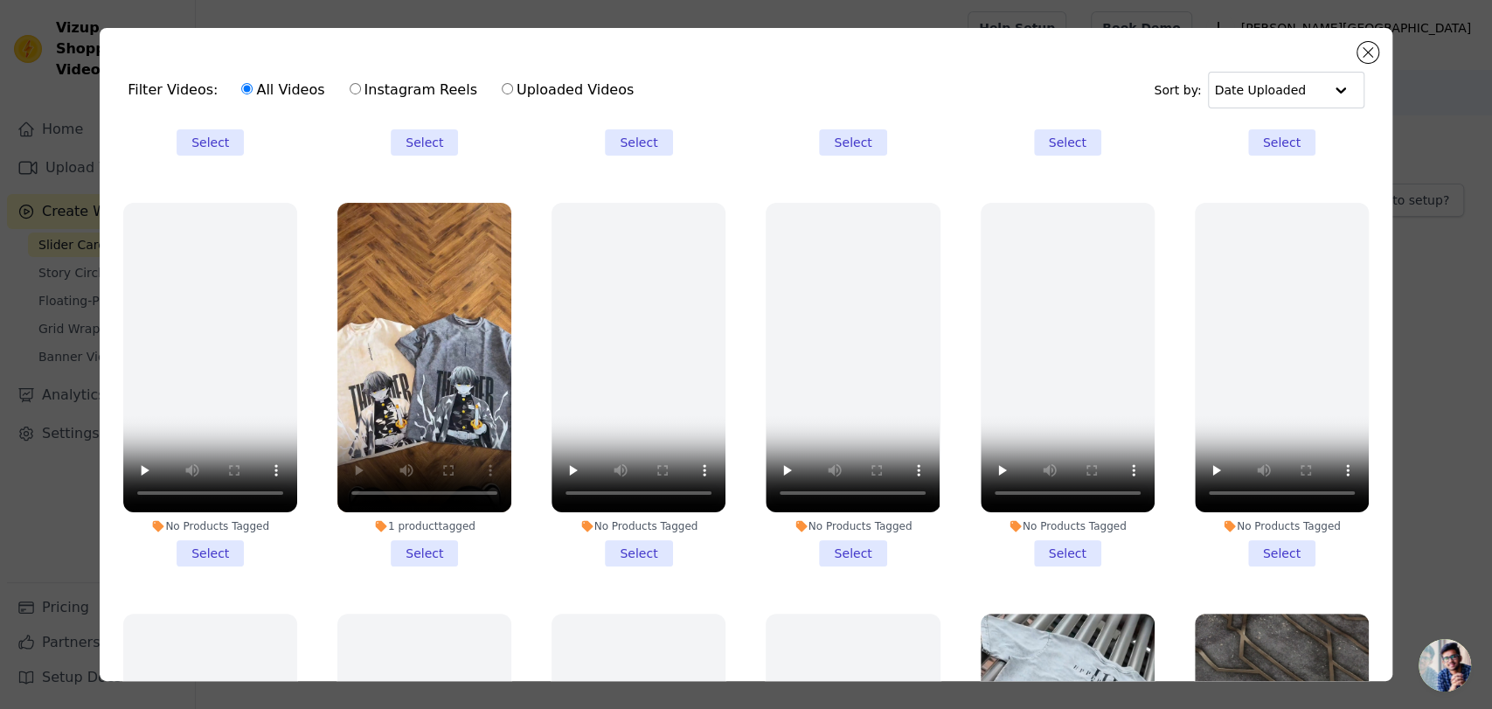
click at [409, 502] on li "1 product tagged Select" at bounding box center [424, 385] width 174 height 364
click at [0, 0] on input "1 product tagged Select" at bounding box center [0, 0] width 0 height 0
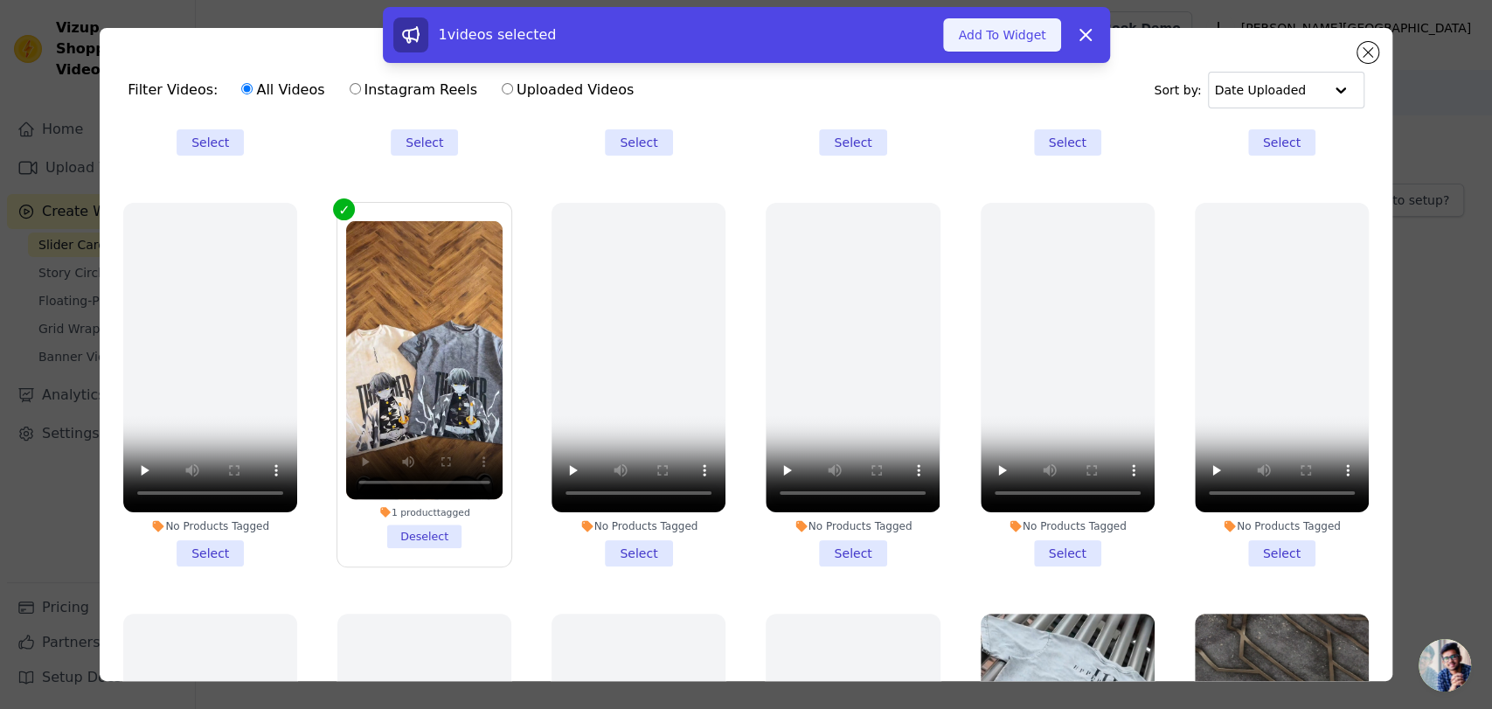
click at [985, 36] on button "Add To Widget" at bounding box center [1001, 34] width 117 height 33
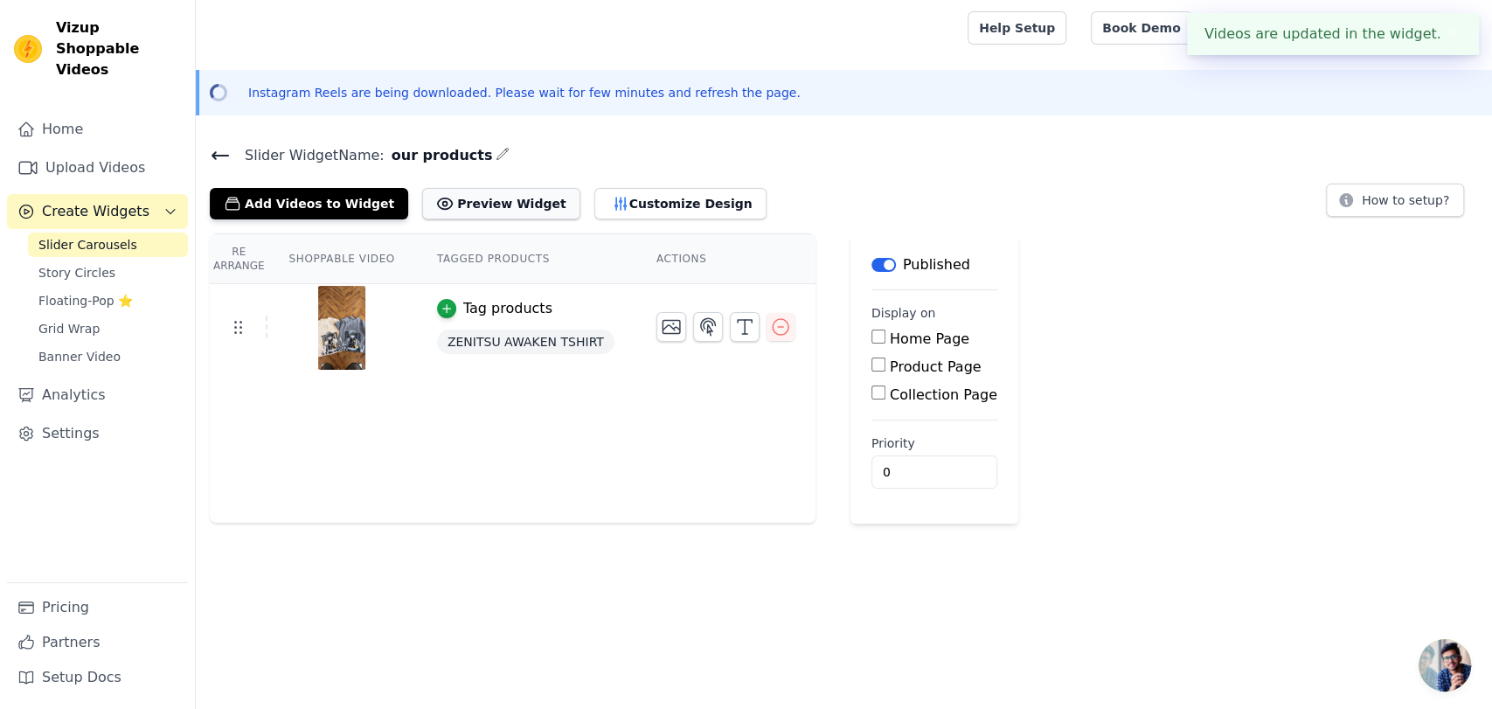
click at [471, 209] on button "Preview Widget" at bounding box center [500, 203] width 157 height 31
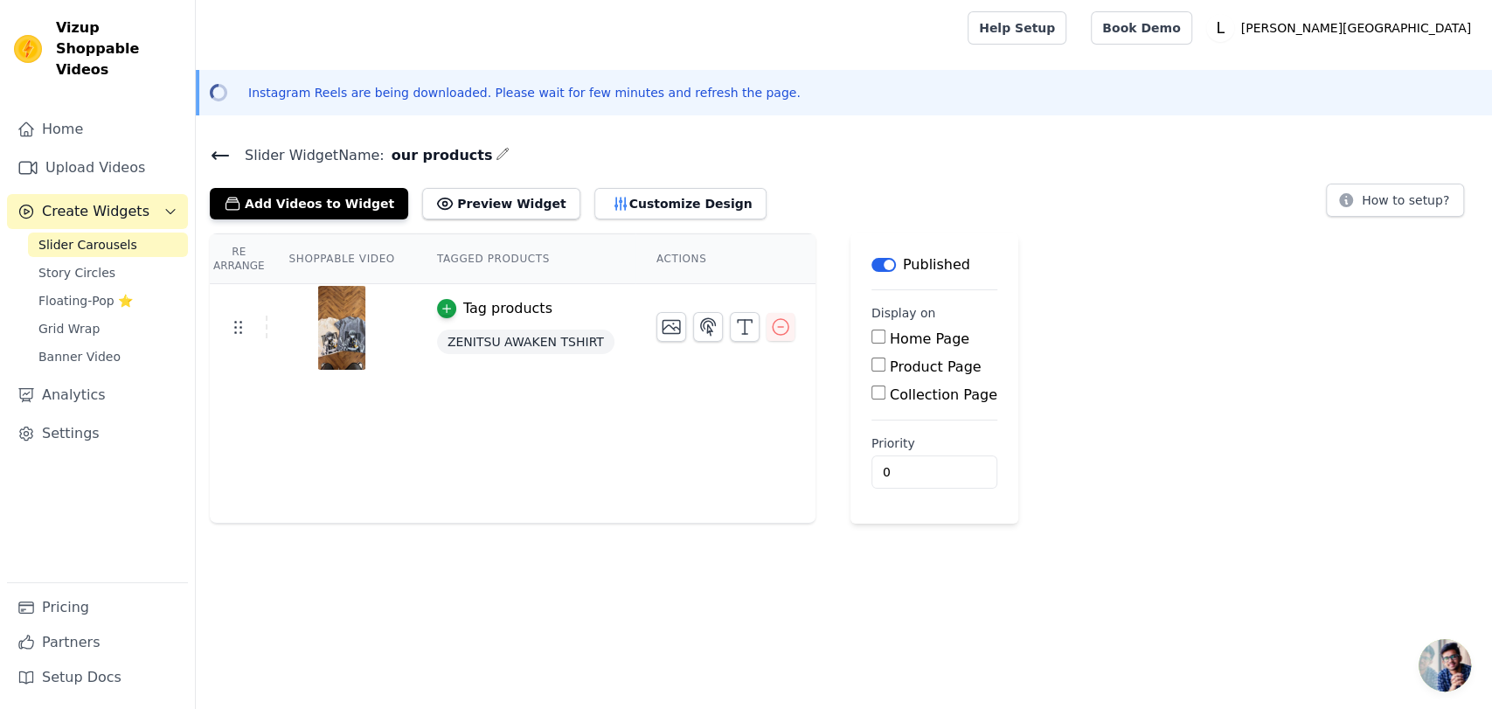
click at [871, 341] on input "Home Page" at bounding box center [878, 336] width 14 height 14
checkbox input "true"
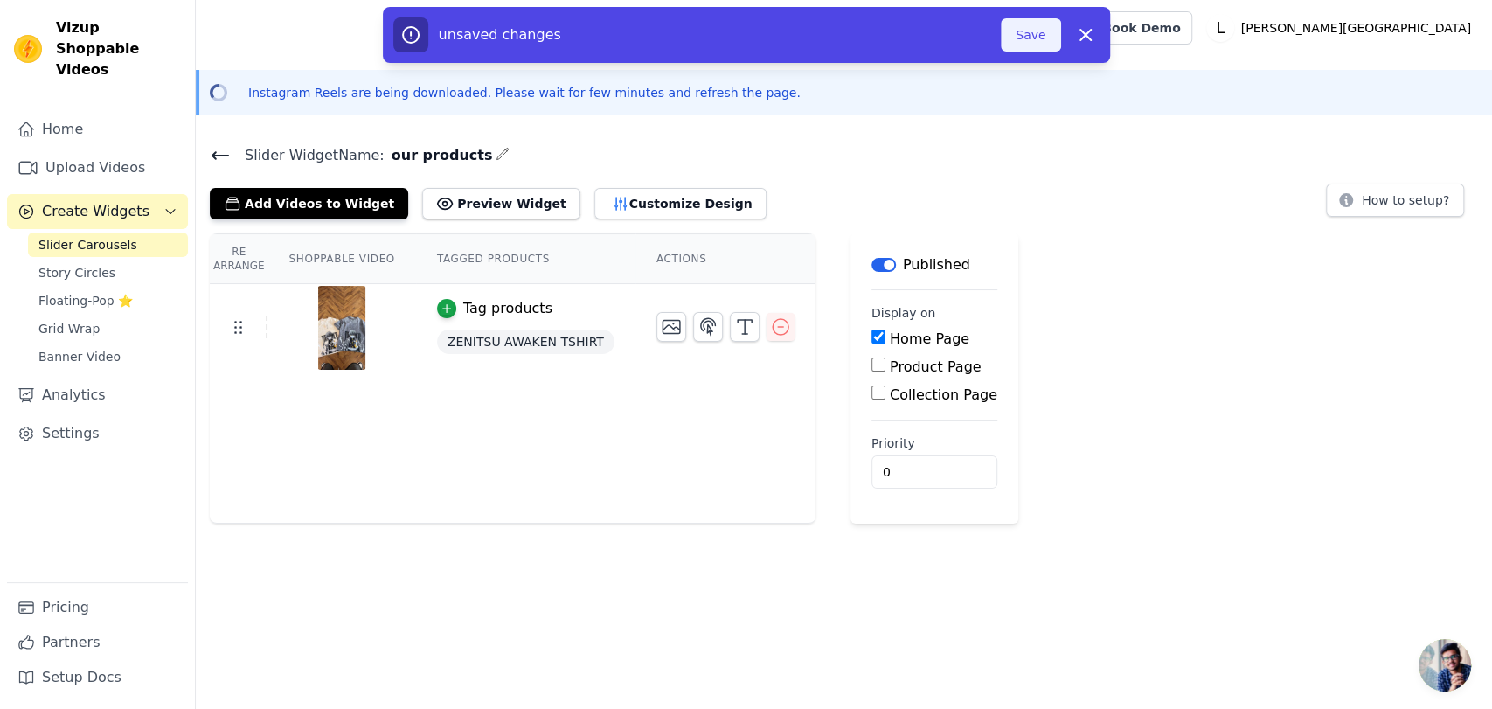
click at [1031, 28] on button "Save" at bounding box center [1030, 34] width 59 height 33
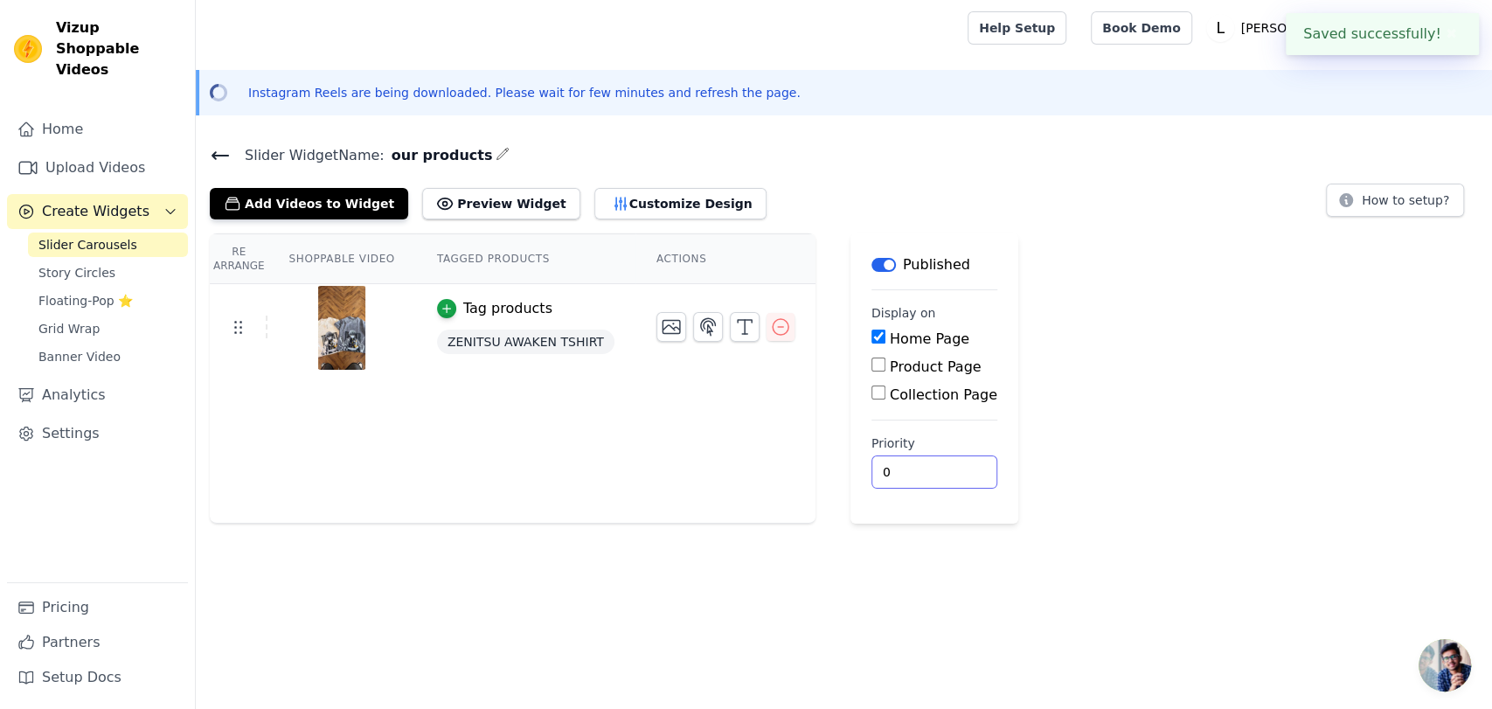
click at [917, 475] on input "0" at bounding box center [934, 471] width 126 height 33
click at [880, 483] on input "0" at bounding box center [934, 471] width 126 height 33
click at [475, 212] on button "Preview Widget" at bounding box center [500, 203] width 157 height 31
click at [901, 523] on html "Vizup Shoppable Videos Home Upload Videos Create Widgets Slider Carousels Story…" at bounding box center [746, 261] width 1492 height 523
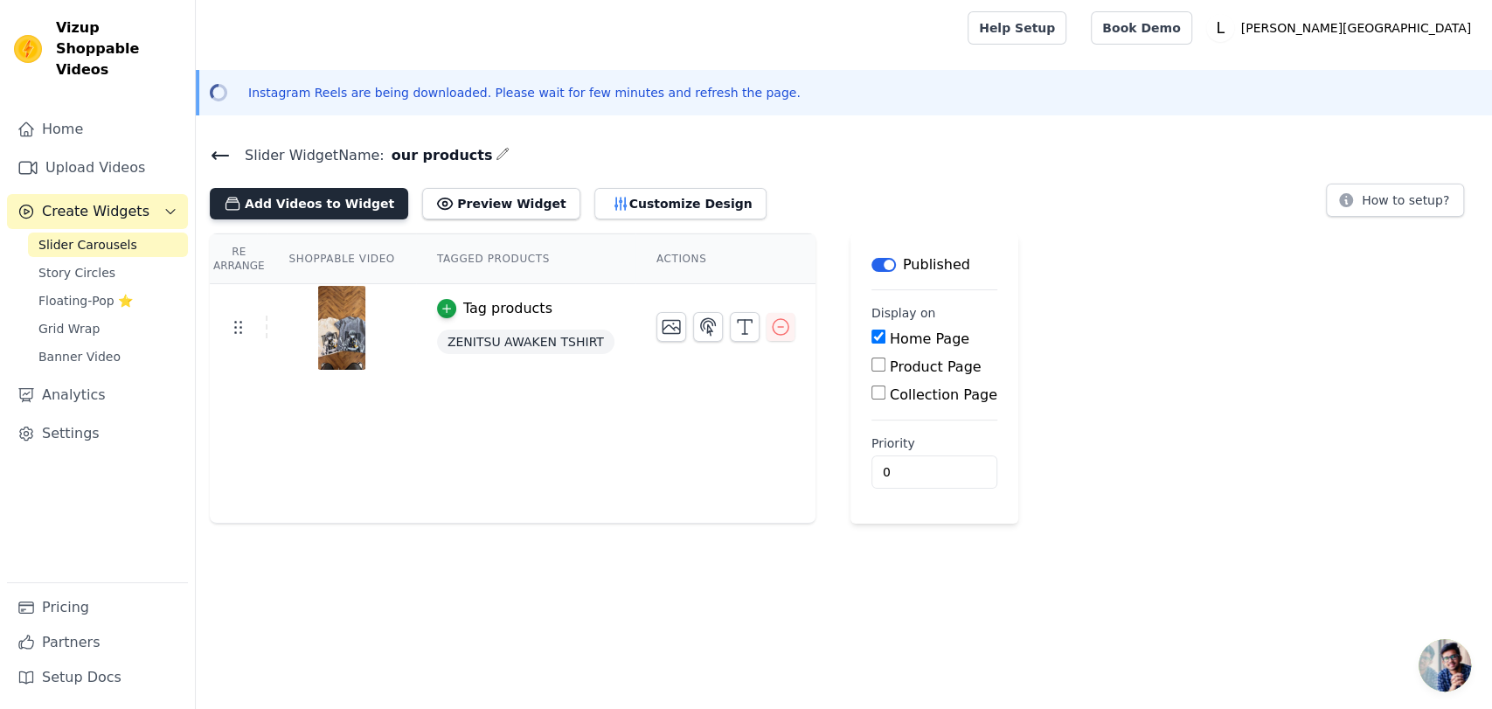
click at [290, 205] on button "Add Videos to Widget" at bounding box center [309, 203] width 198 height 31
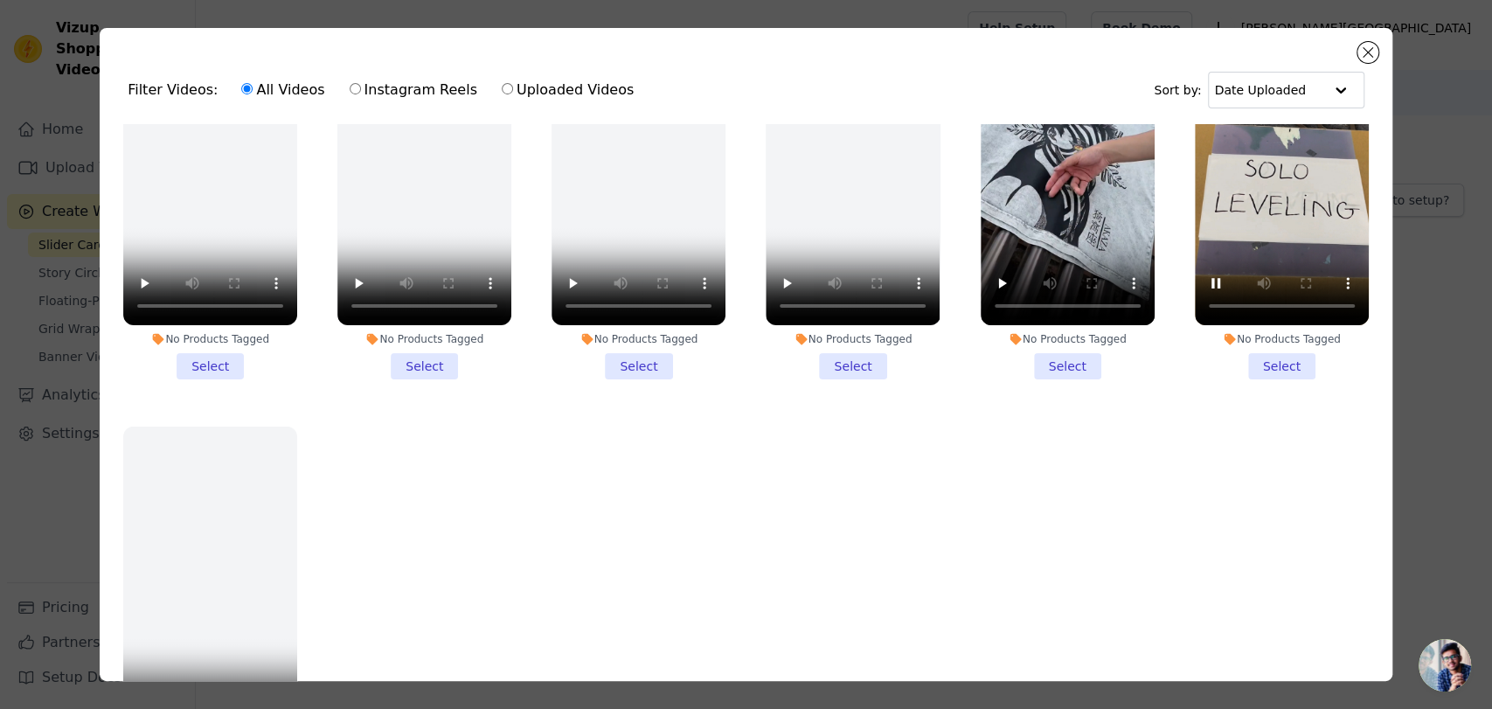
scroll to position [2302, 0]
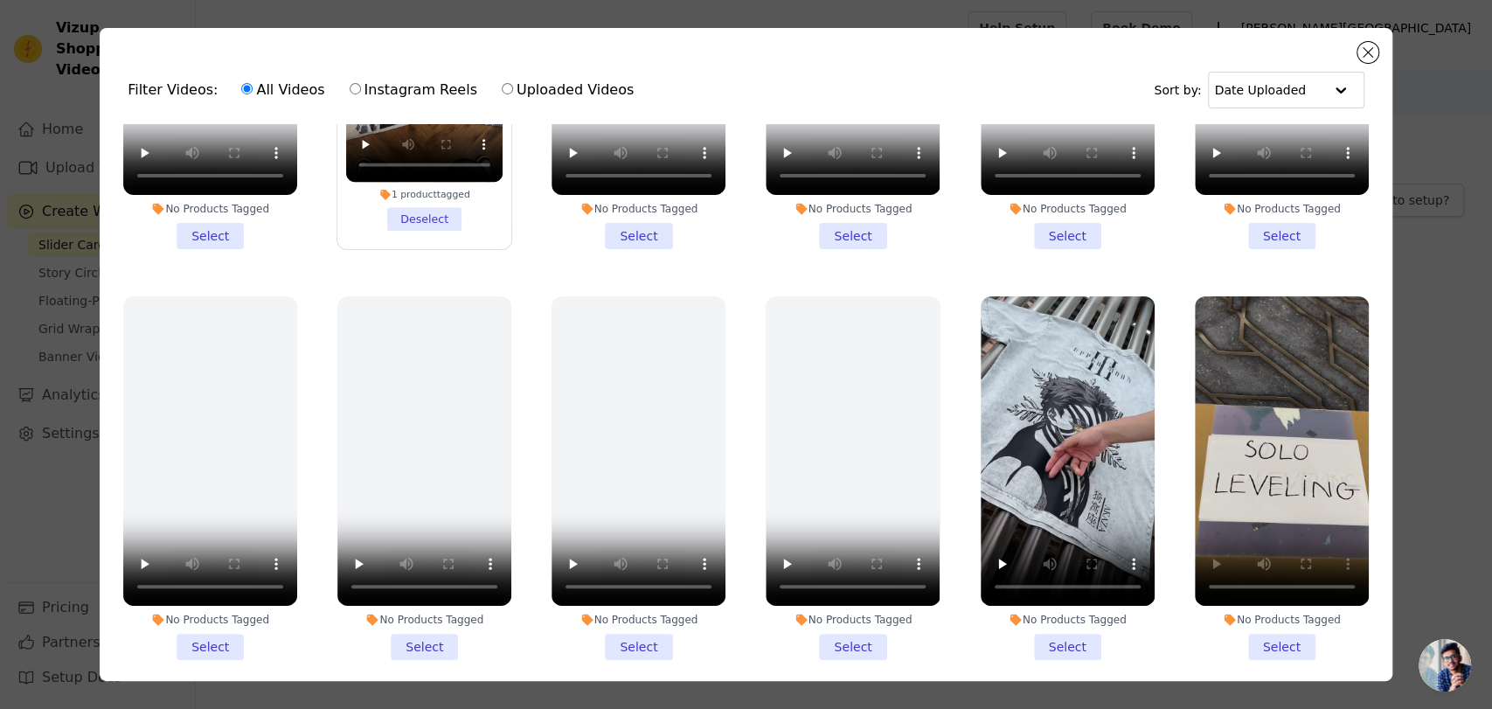
click at [1039, 595] on li "No Products Tagged Select" at bounding box center [1067, 478] width 174 height 364
click at [0, 0] on input "No Products Tagged Select" at bounding box center [0, 0] width 0 height 0
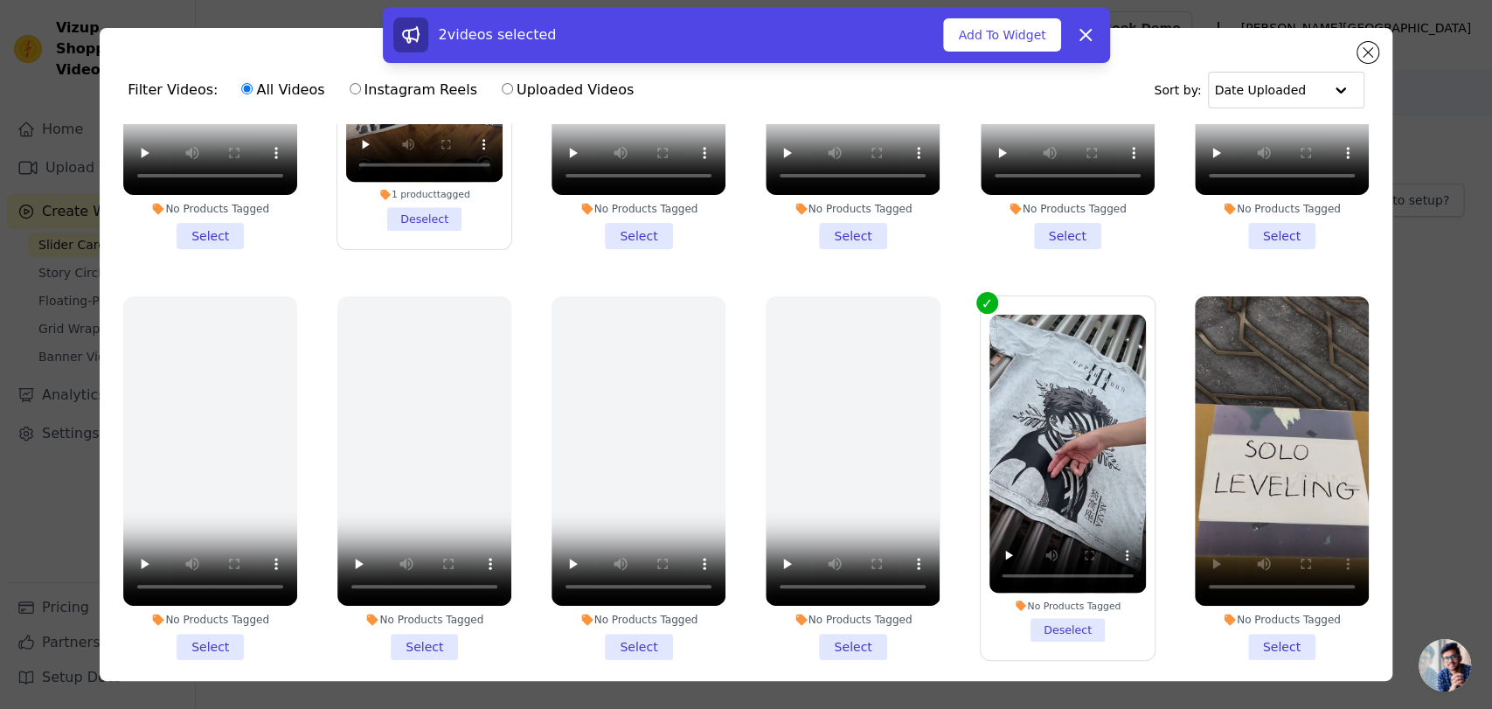
click at [1263, 590] on li "No Products Tagged Select" at bounding box center [1282, 478] width 174 height 364
click at [0, 0] on input "No Products Tagged Select" at bounding box center [0, 0] width 0 height 0
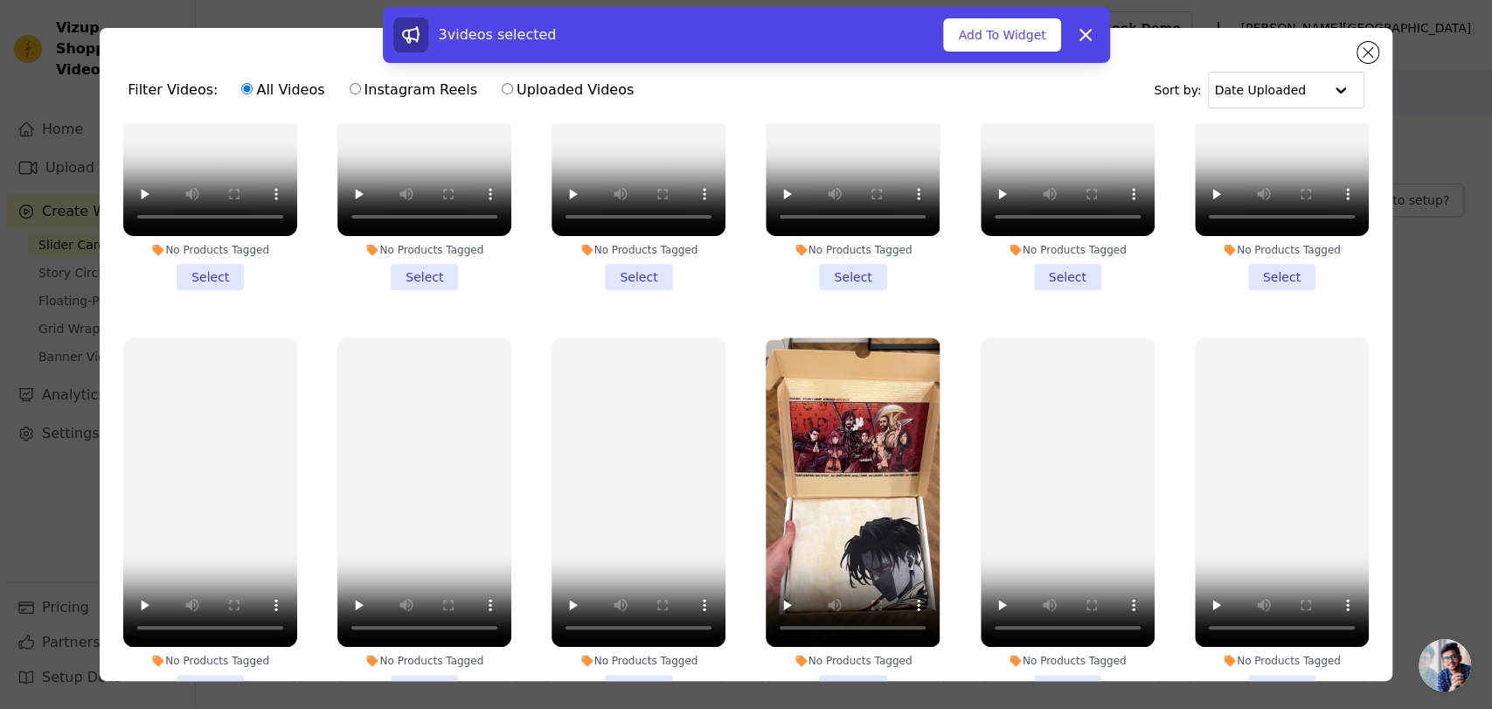
scroll to position [1020, 0]
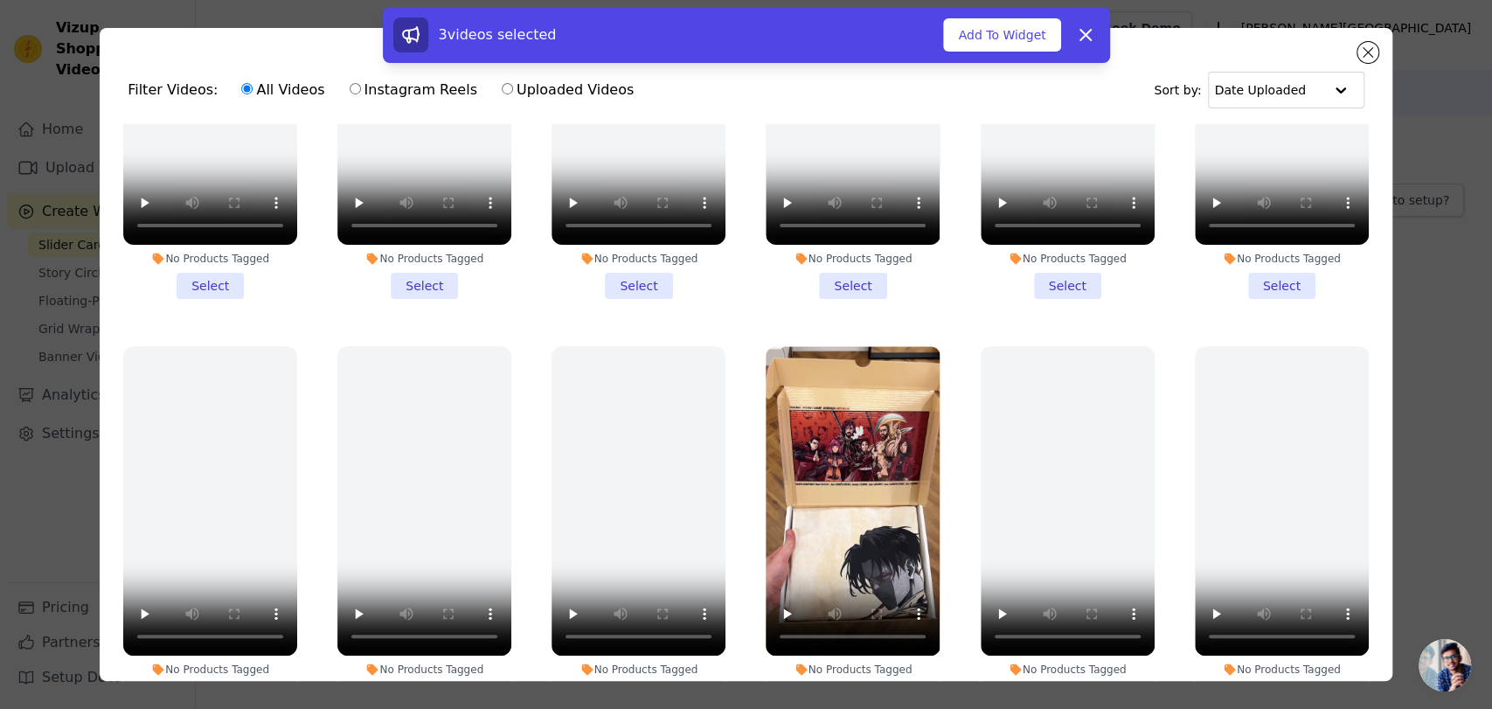
click at [835, 666] on li "No Products Tagged Select" at bounding box center [853, 528] width 174 height 364
click at [0, 0] on input "No Products Tagged Select" at bounding box center [0, 0] width 0 height 0
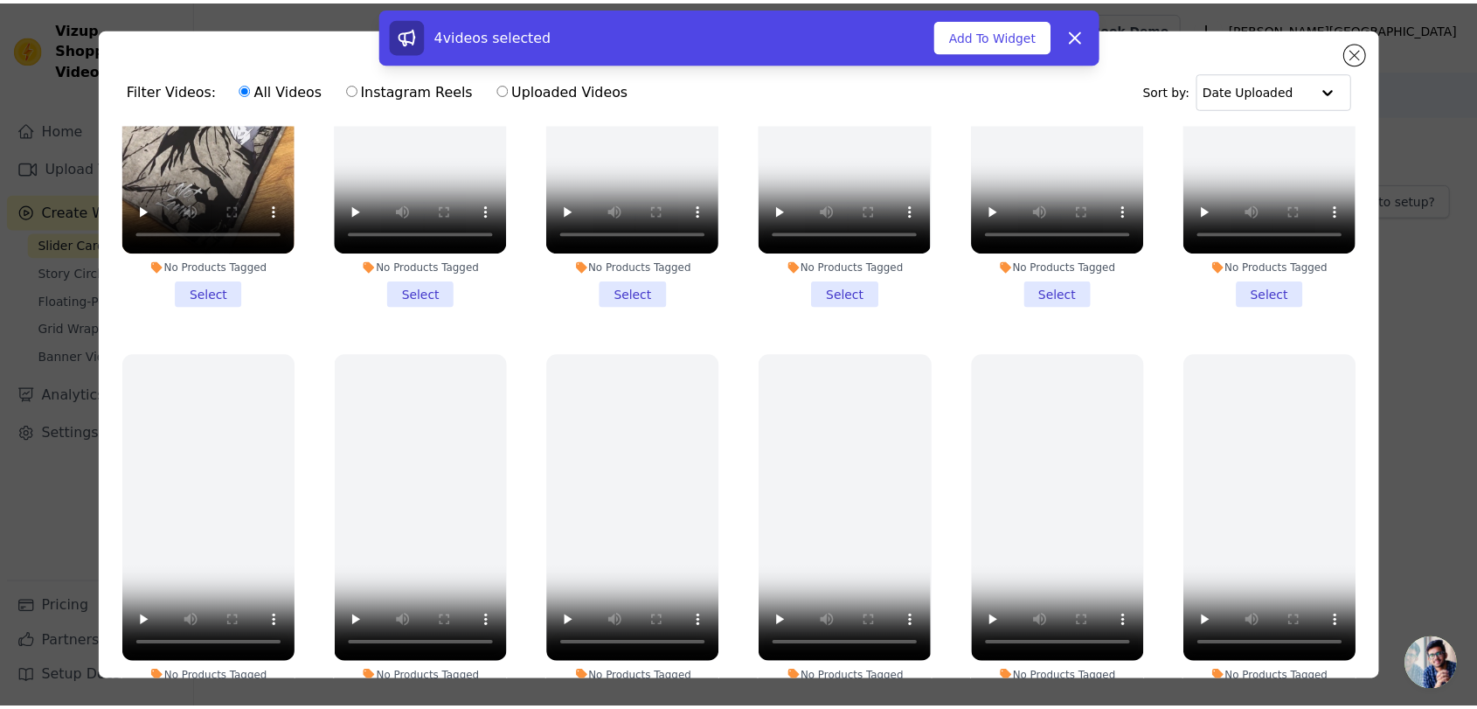
scroll to position [0, 0]
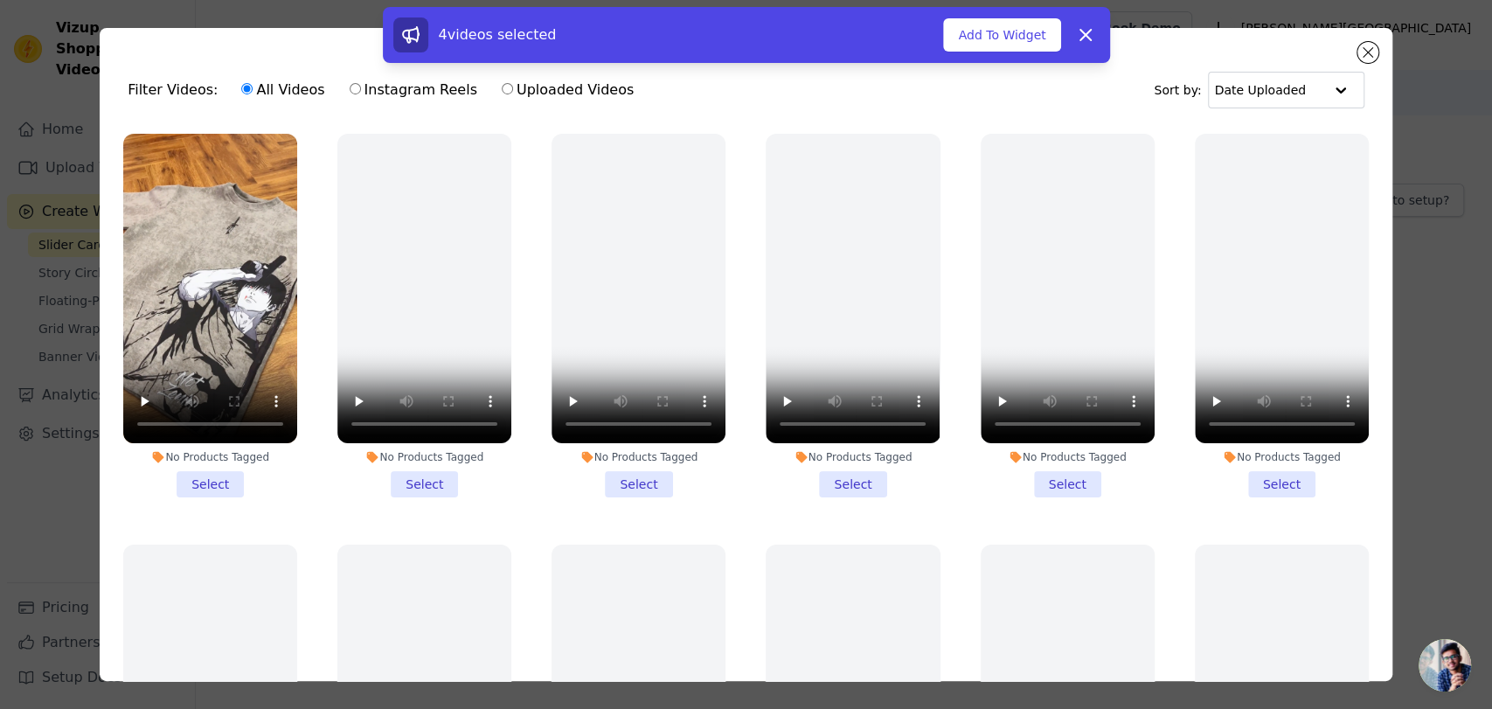
click at [213, 472] on li "No Products Tagged Select" at bounding box center [210, 316] width 174 height 364
click at [0, 0] on input "No Products Tagged Select" at bounding box center [0, 0] width 0 height 0
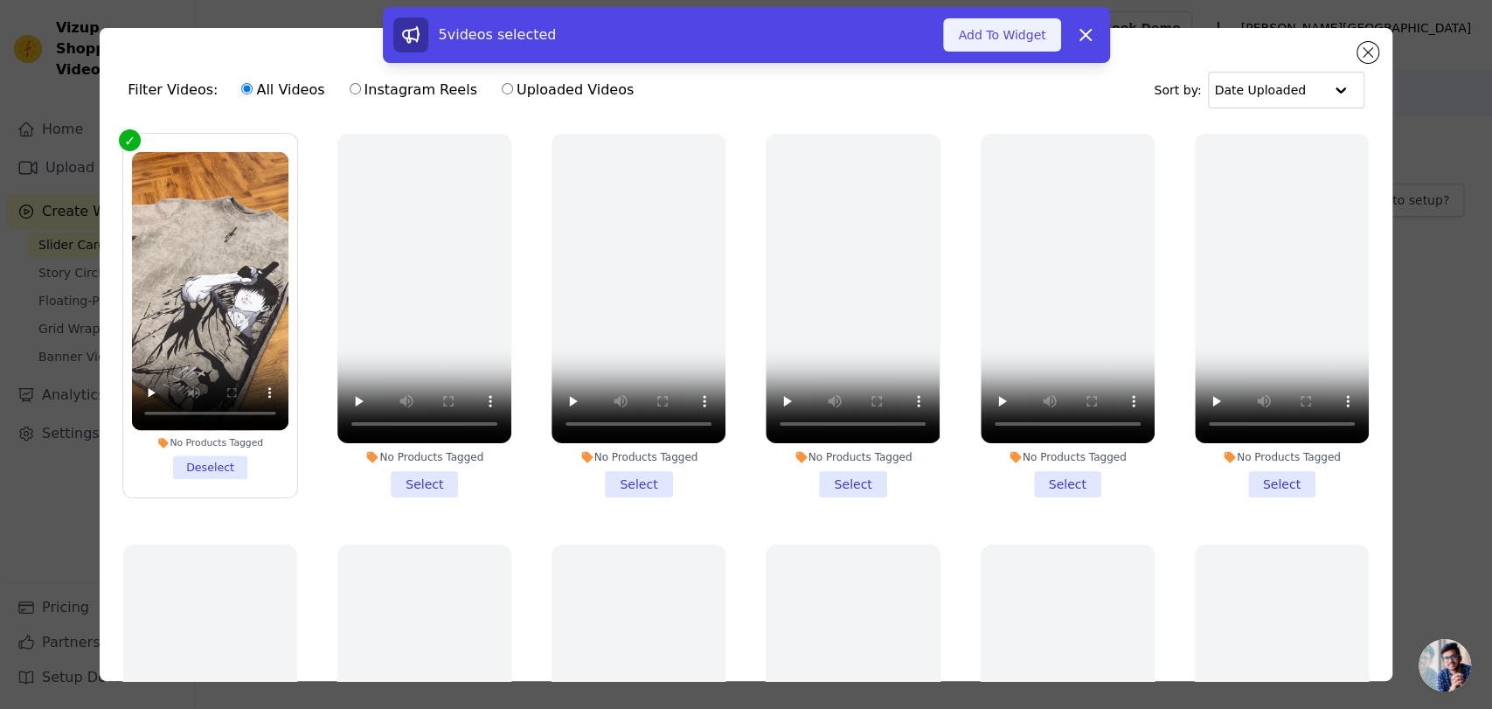
click at [977, 42] on button "Add To Widget" at bounding box center [1001, 34] width 117 height 33
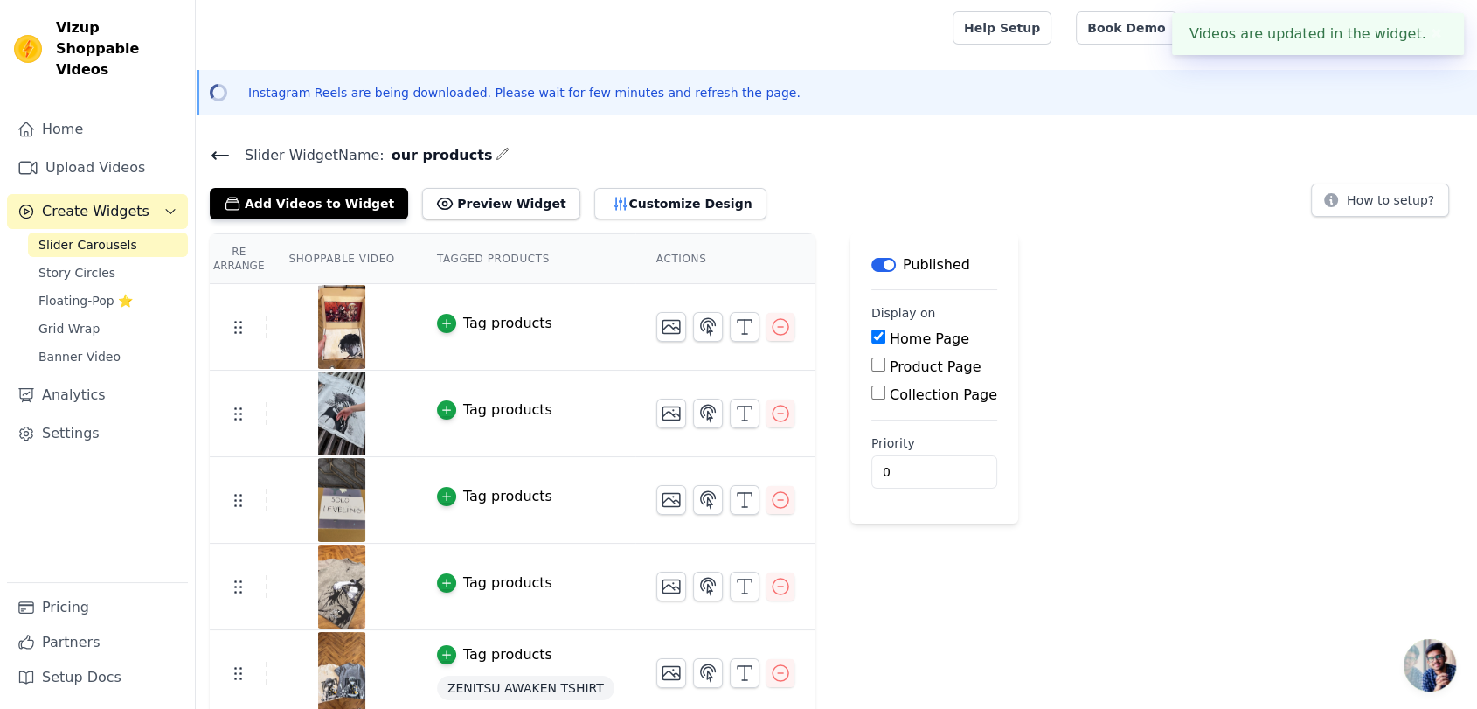
scroll to position [8, 0]
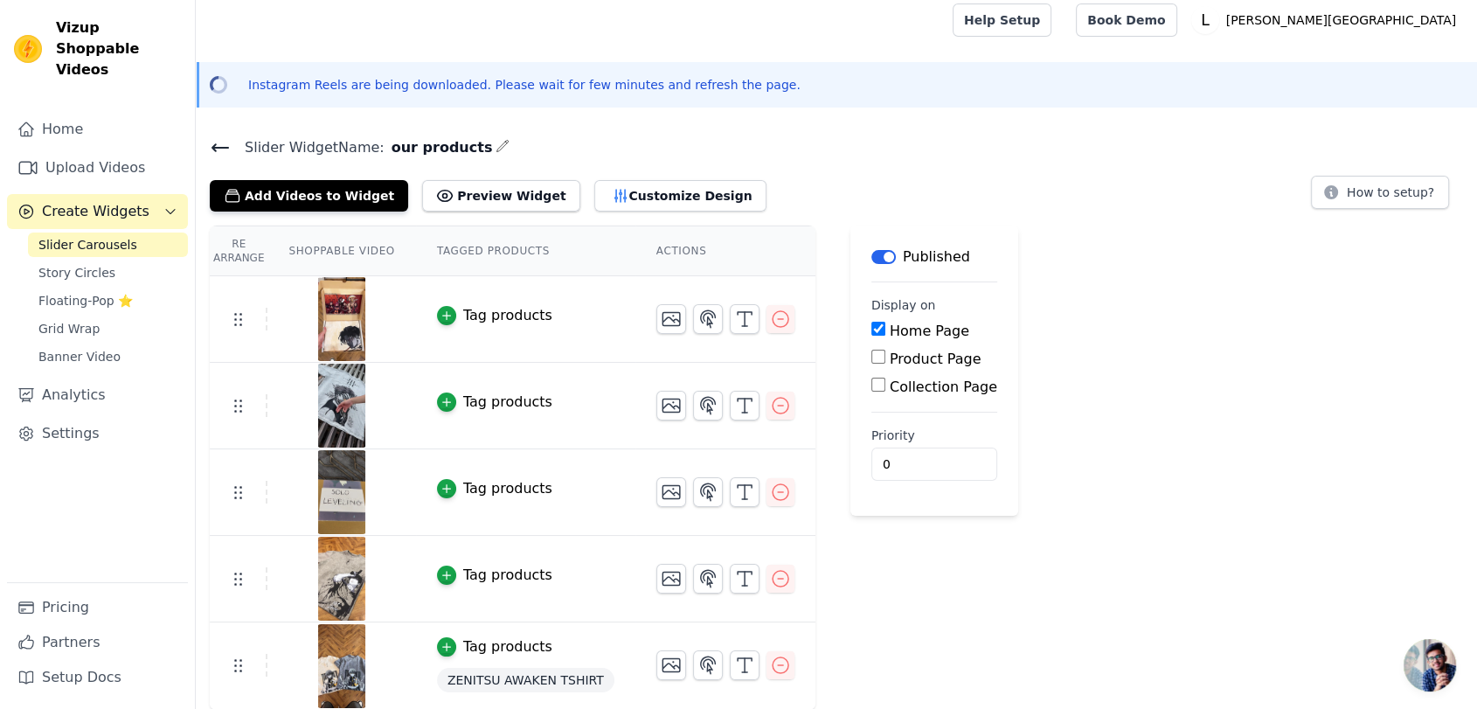
click at [871, 355] on input "Product Page" at bounding box center [878, 357] width 14 height 14
checkbox input "true"
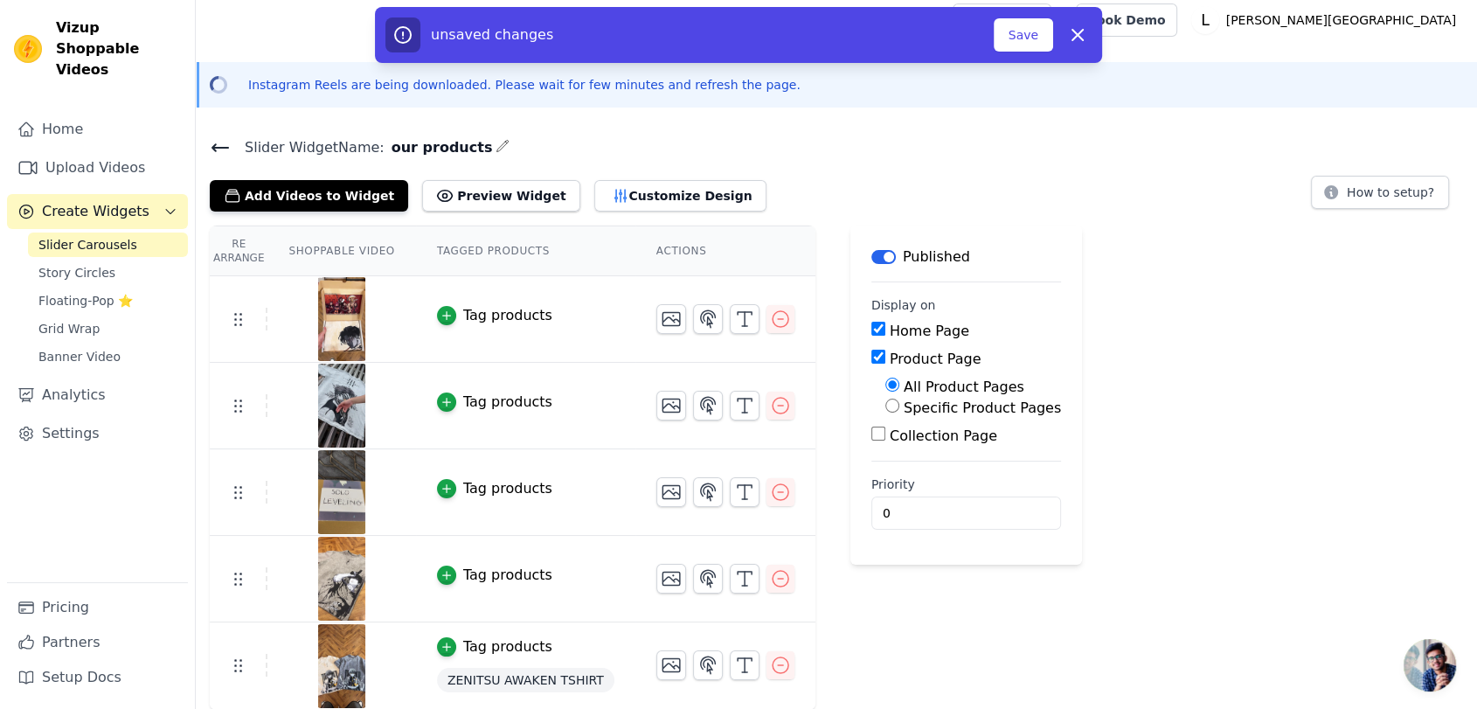
click at [904, 405] on label "Specific Product Pages" at bounding box center [982, 407] width 157 height 17
click at [899, 405] on input "Specific Product Pages" at bounding box center [892, 405] width 14 height 14
radio input "true"
click at [871, 358] on input "Product Page" at bounding box center [878, 357] width 14 height 14
checkbox input "false"
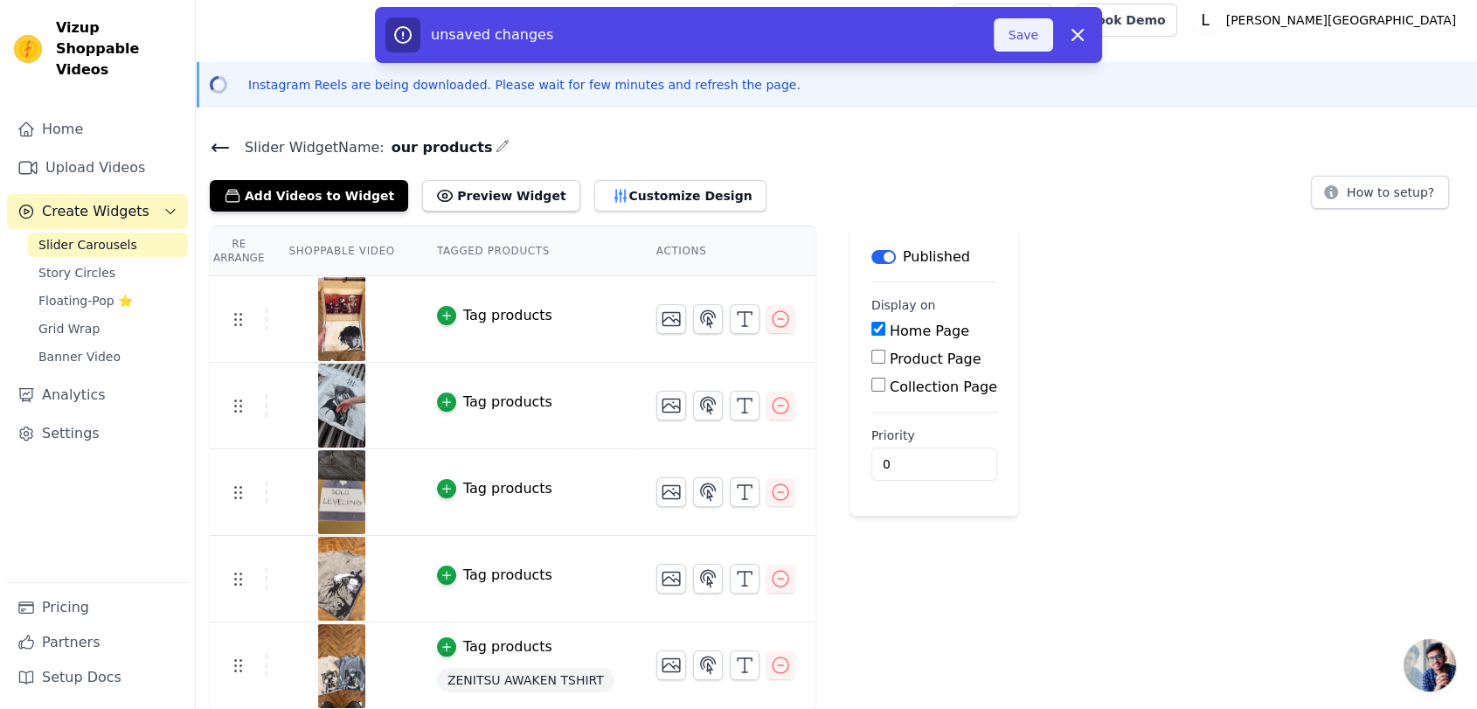
click at [1012, 38] on button "Save" at bounding box center [1023, 34] width 59 height 33
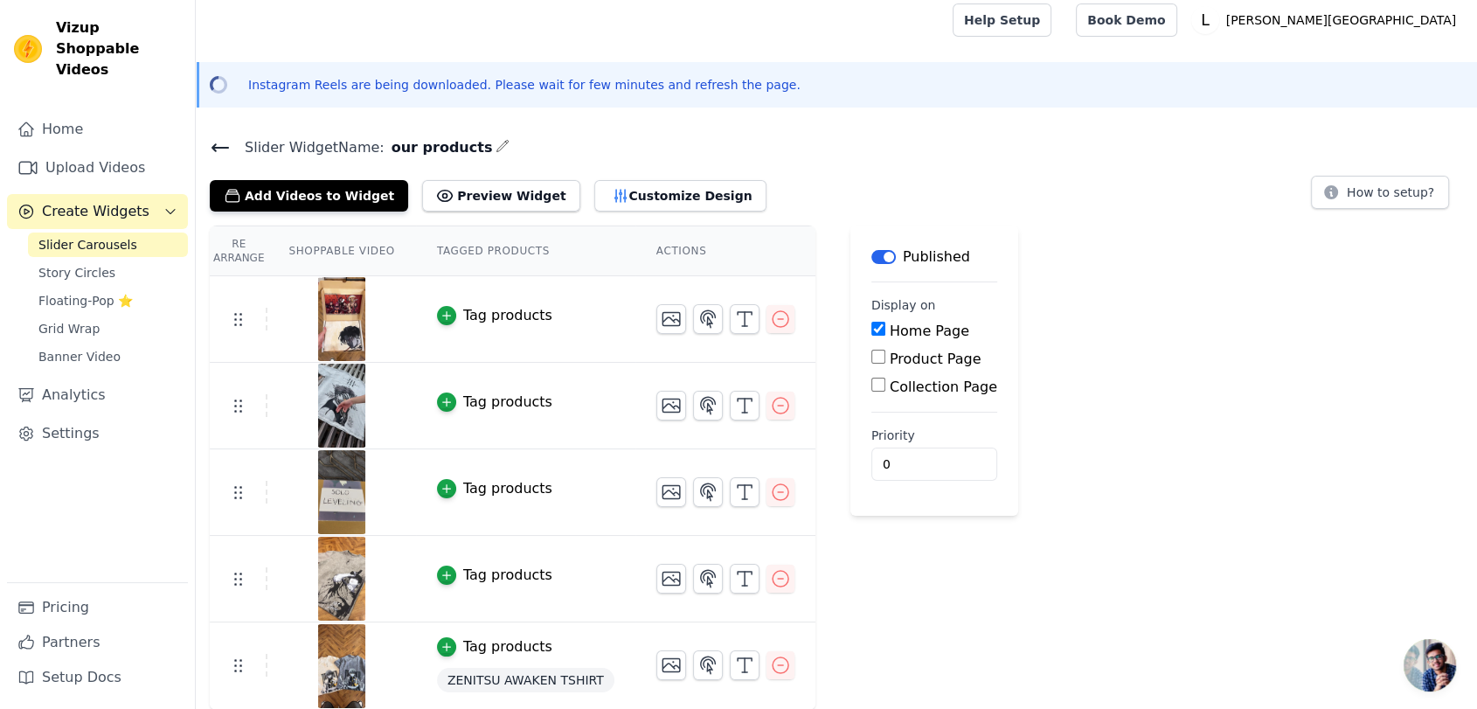
click at [1152, 276] on div "Re Arrange Shoppable Video Tagged Products Actions Tag products Tag products Ta…" at bounding box center [836, 467] width 1281 height 485
click at [461, 189] on button "Preview Widget" at bounding box center [500, 195] width 157 height 31
click at [880, 458] on input "0" at bounding box center [934, 463] width 126 height 33
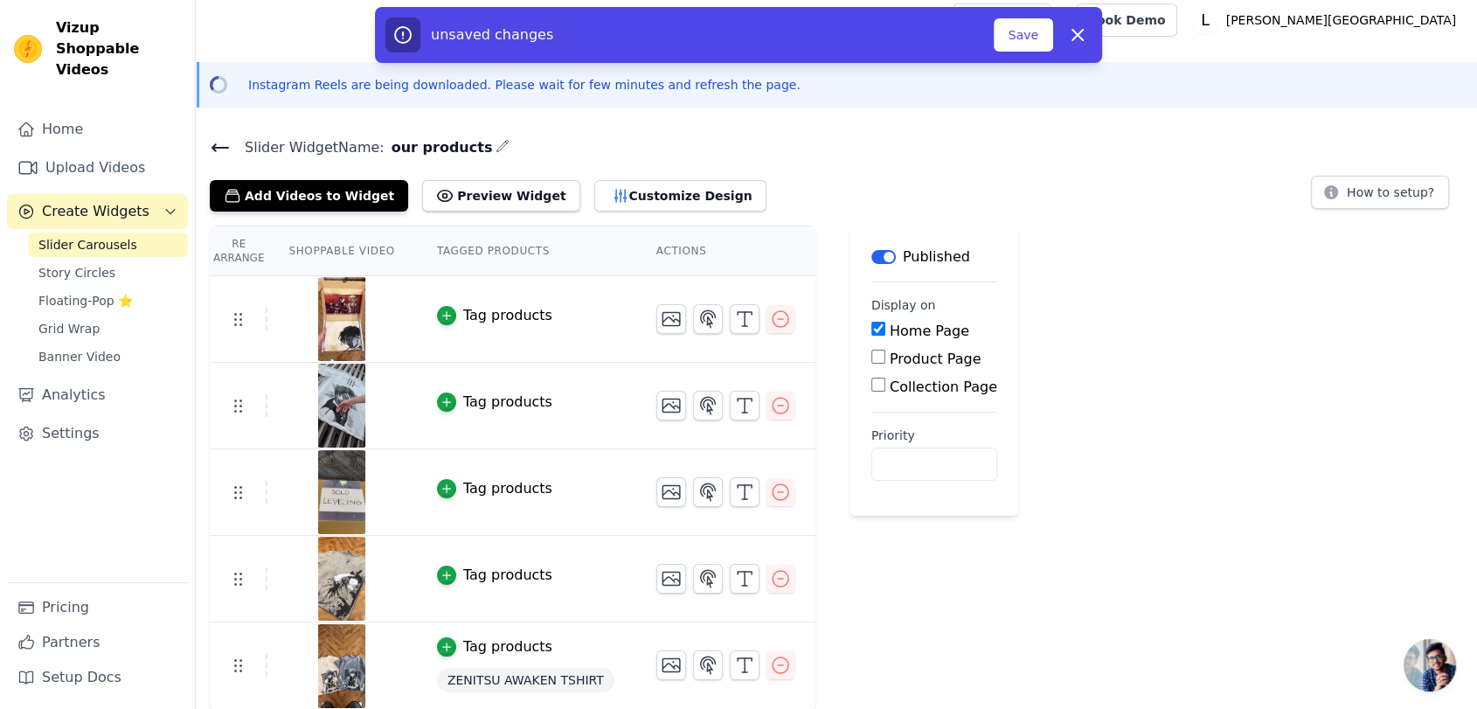
click at [1077, 531] on div "Re Arrange Shoppable Video Tagged Products Actions Tag products Tag products Ta…" at bounding box center [836, 467] width 1281 height 485
click at [902, 456] on input "Priority" at bounding box center [934, 463] width 126 height 33
type input "02"
click at [1032, 41] on button "Save" at bounding box center [1023, 34] width 59 height 33
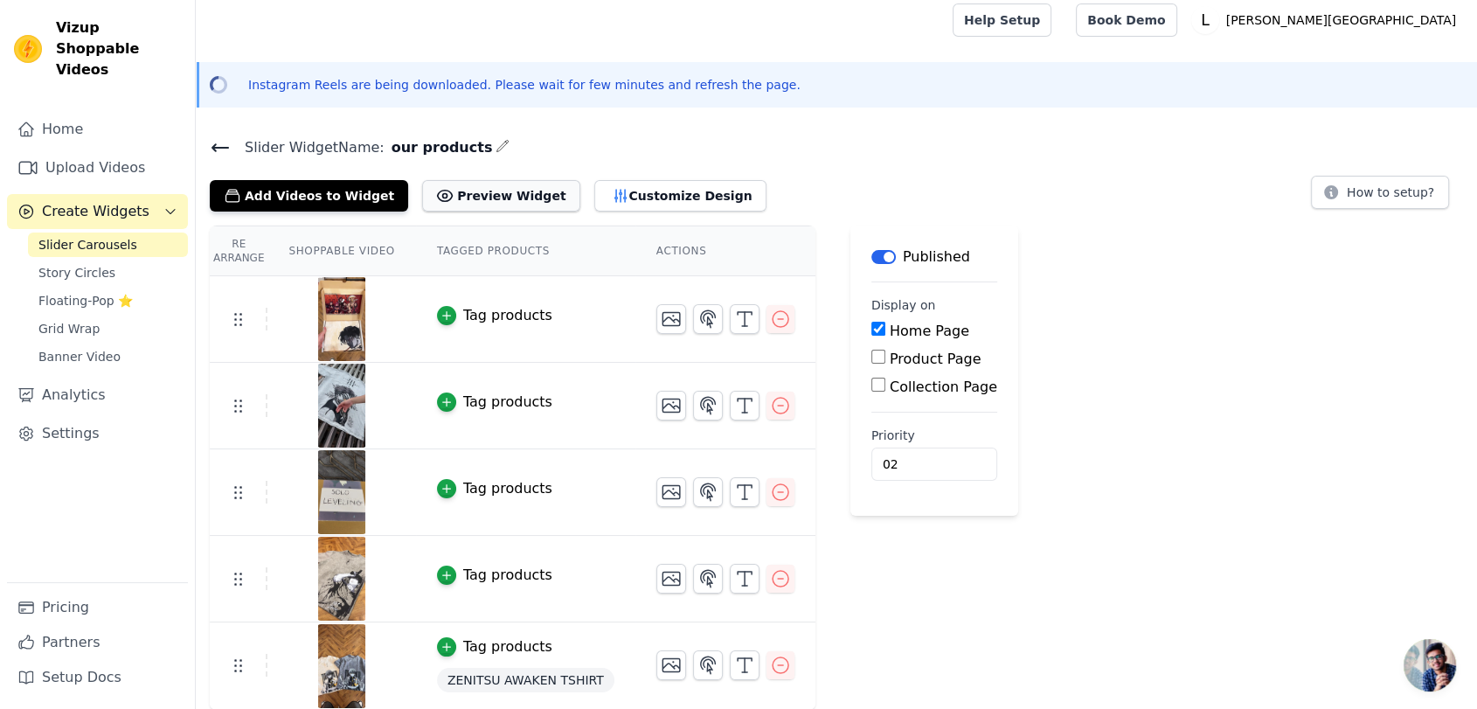
click at [489, 197] on button "Preview Widget" at bounding box center [500, 195] width 157 height 31
click at [245, 316] on icon at bounding box center [237, 318] width 21 height 21
drag, startPoint x: 245, startPoint y: 316, endPoint x: 227, endPoint y: 319, distance: 17.7
click at [227, 319] on icon at bounding box center [237, 318] width 21 height 21
click at [235, 322] on use at bounding box center [238, 320] width 7 height 12
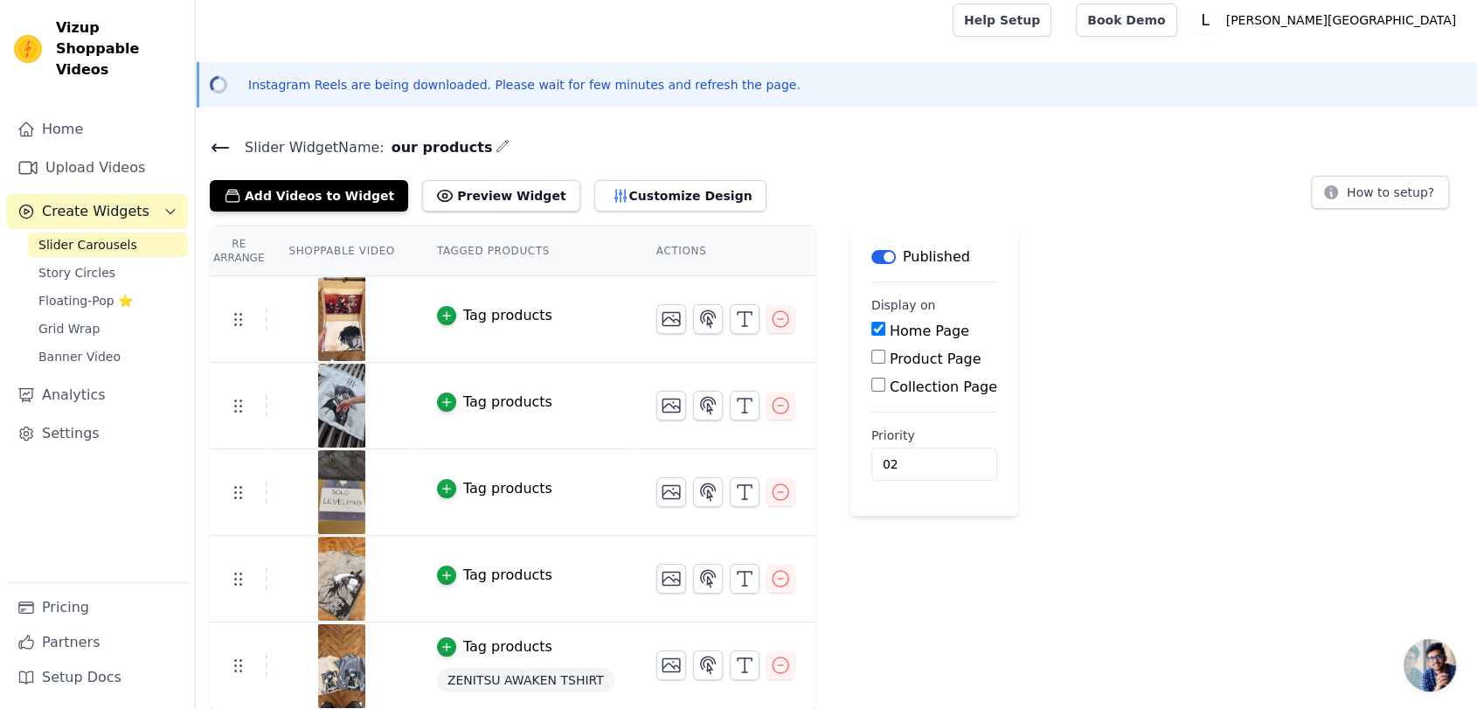
click at [894, 386] on label "Collection Page" at bounding box center [943, 386] width 107 height 17
click at [885, 386] on input "Collection Page" at bounding box center [878, 385] width 14 height 14
checkbox input "true"
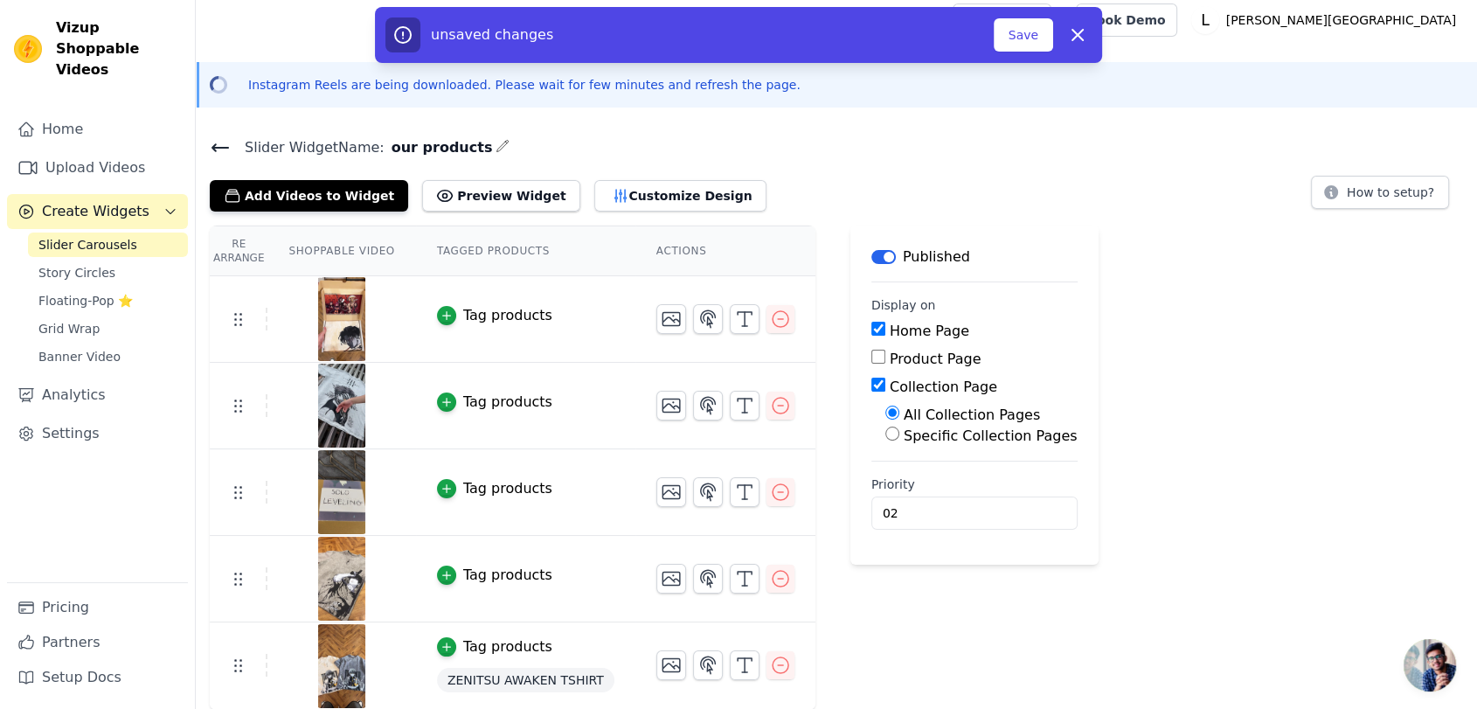
click at [871, 357] on input "Product Page" at bounding box center [878, 357] width 14 height 14
checkbox input "true"
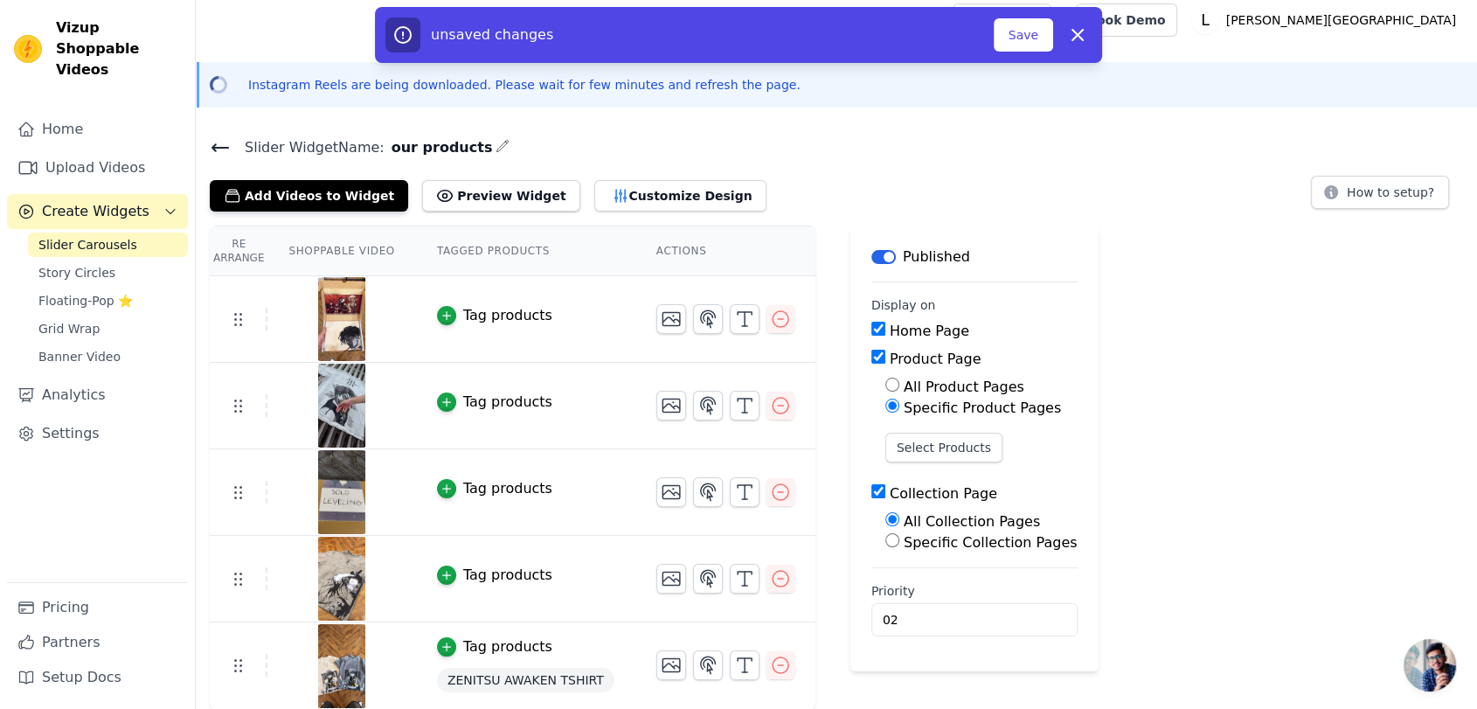
click at [885, 381] on input "All Product Pages" at bounding box center [892, 385] width 14 height 14
radio input "true"
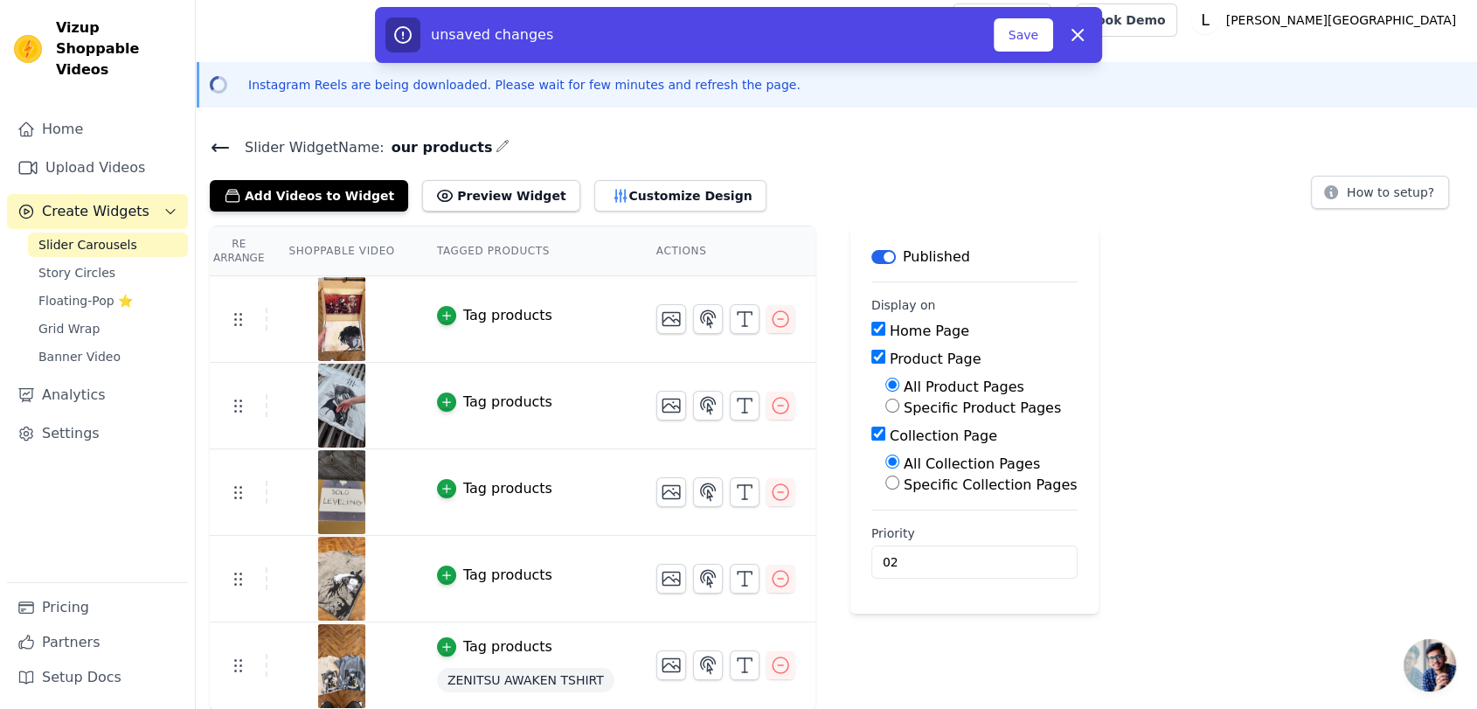
click at [885, 481] on input "Specific Collection Pages" at bounding box center [892, 482] width 14 height 14
radio input "true"
click at [885, 460] on input "All Collection Pages" at bounding box center [892, 461] width 14 height 14
radio input "true"
click at [993, 554] on input "3" at bounding box center [974, 561] width 206 height 33
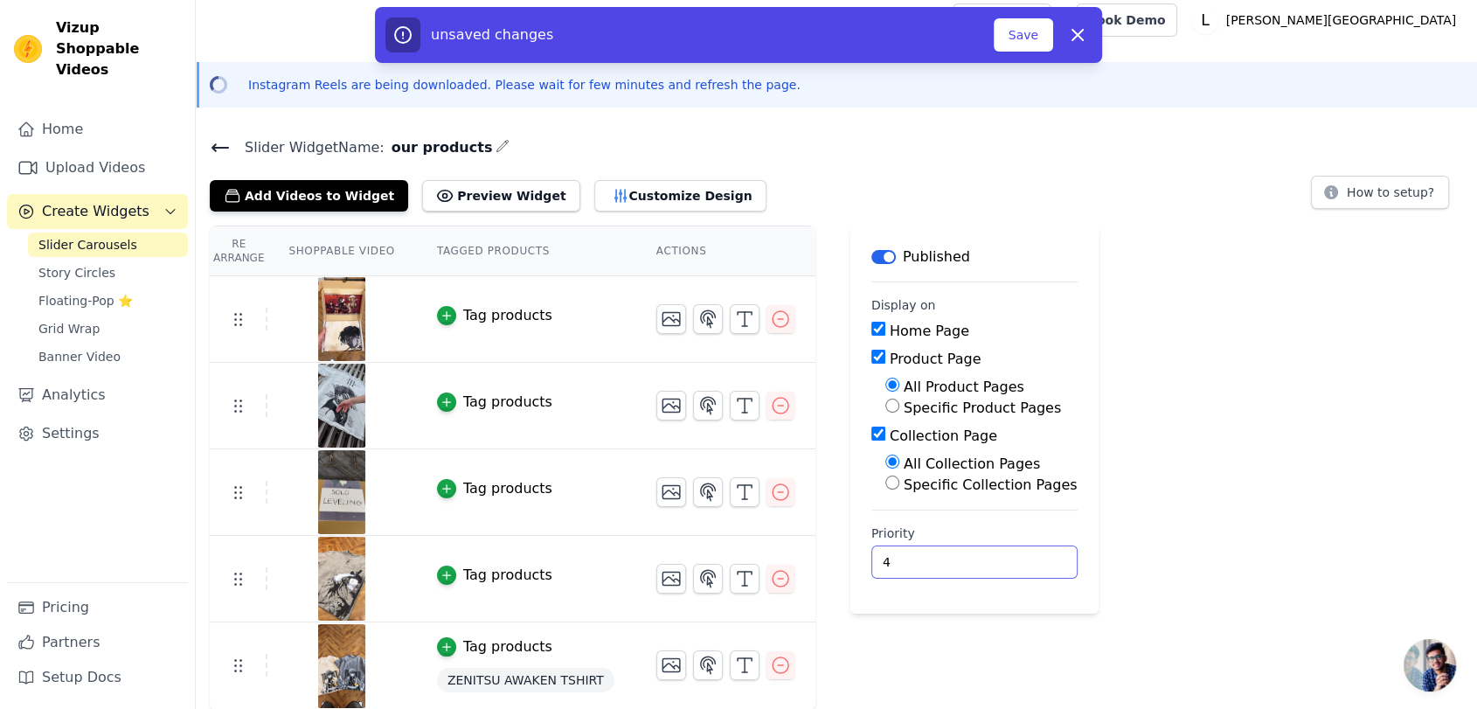
click at [993, 554] on input "4" at bounding box center [974, 561] width 206 height 33
click at [993, 554] on input "5" at bounding box center [974, 561] width 206 height 33
click at [989, 562] on input "4" at bounding box center [974, 561] width 206 height 33
click at [989, 562] on input "3" at bounding box center [974, 561] width 206 height 33
click at [989, 562] on input "2" at bounding box center [974, 561] width 206 height 33
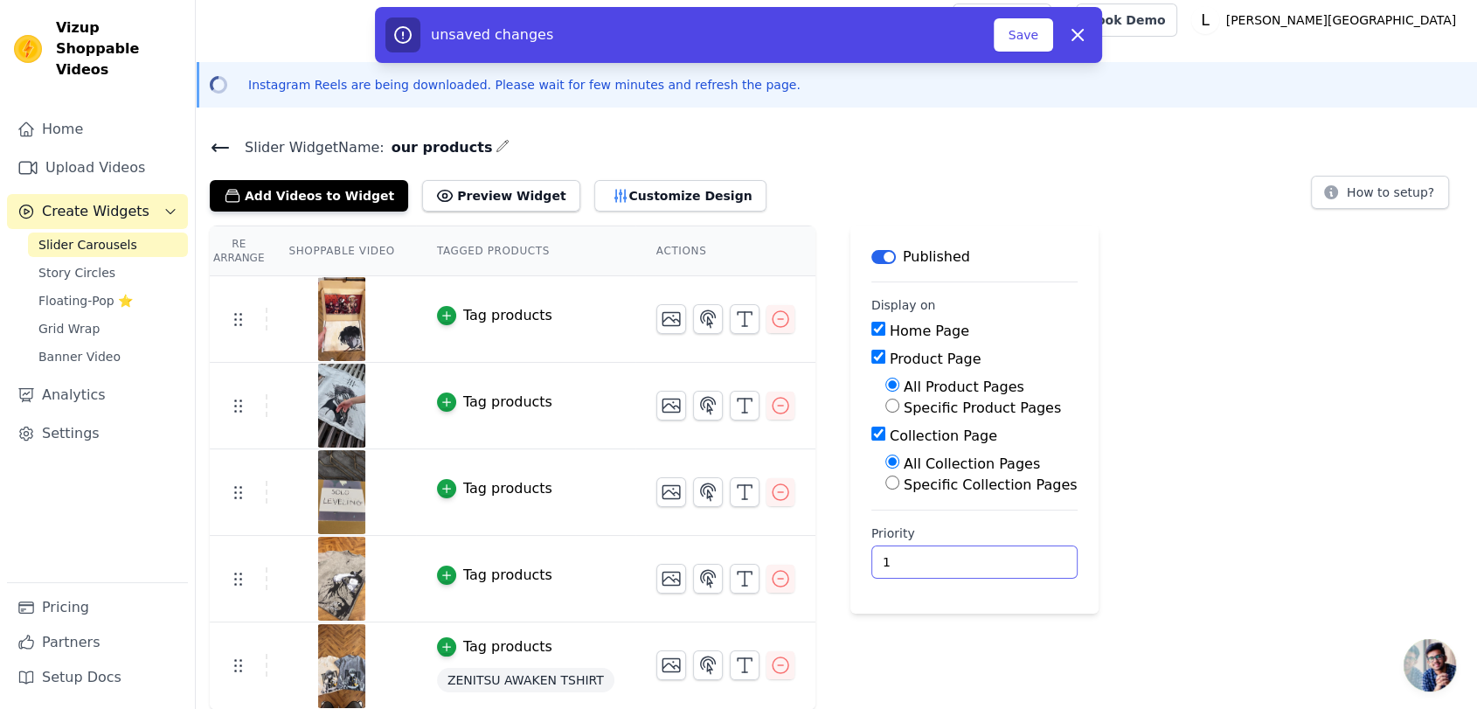
click at [989, 562] on input "1" at bounding box center [974, 561] width 206 height 33
click at [989, 562] on input "0" at bounding box center [974, 561] width 206 height 33
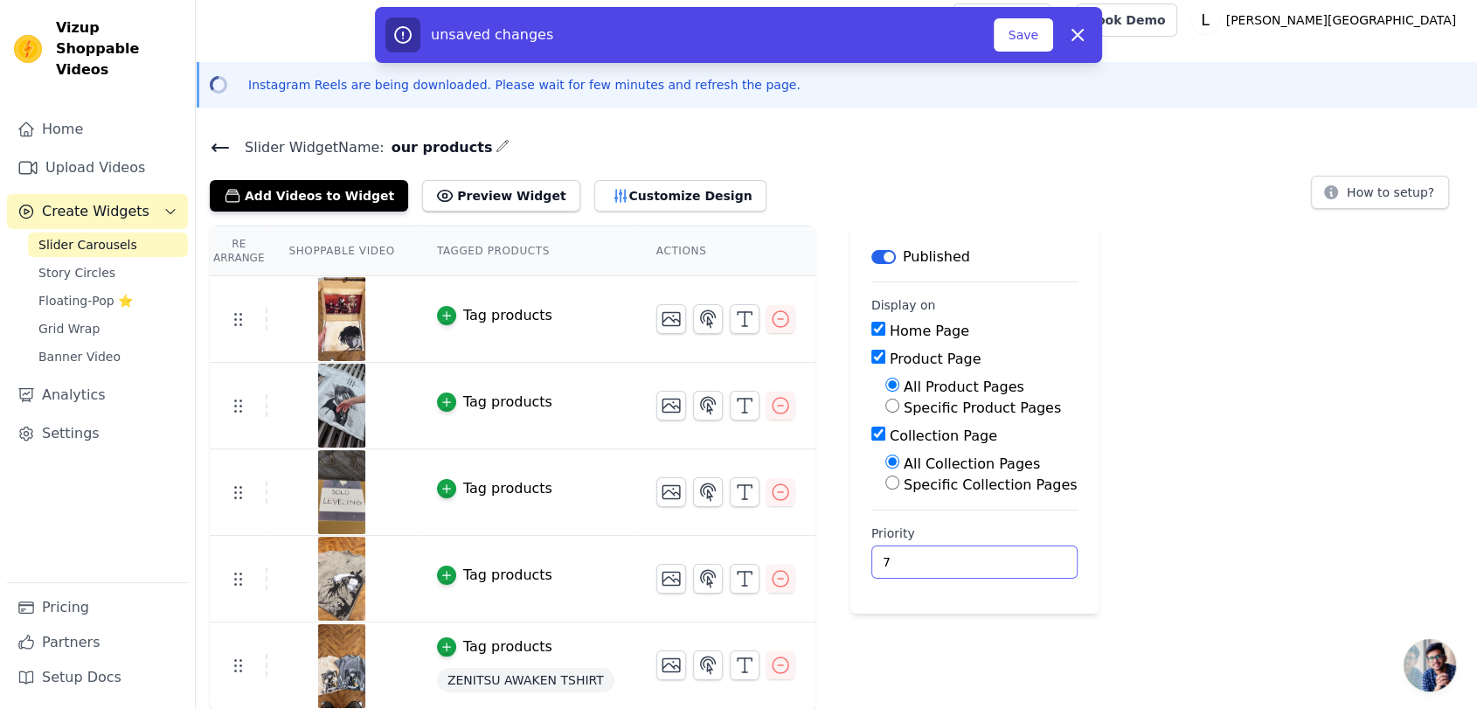
click at [990, 554] on input "7" at bounding box center [974, 561] width 206 height 33
click at [990, 554] on input "8" at bounding box center [974, 561] width 206 height 33
drag, startPoint x: 992, startPoint y: 573, endPoint x: 990, endPoint y: 561, distance: 12.4
click at [990, 561] on input "8" at bounding box center [974, 561] width 206 height 33
click at [990, 561] on input "7" at bounding box center [974, 561] width 206 height 33
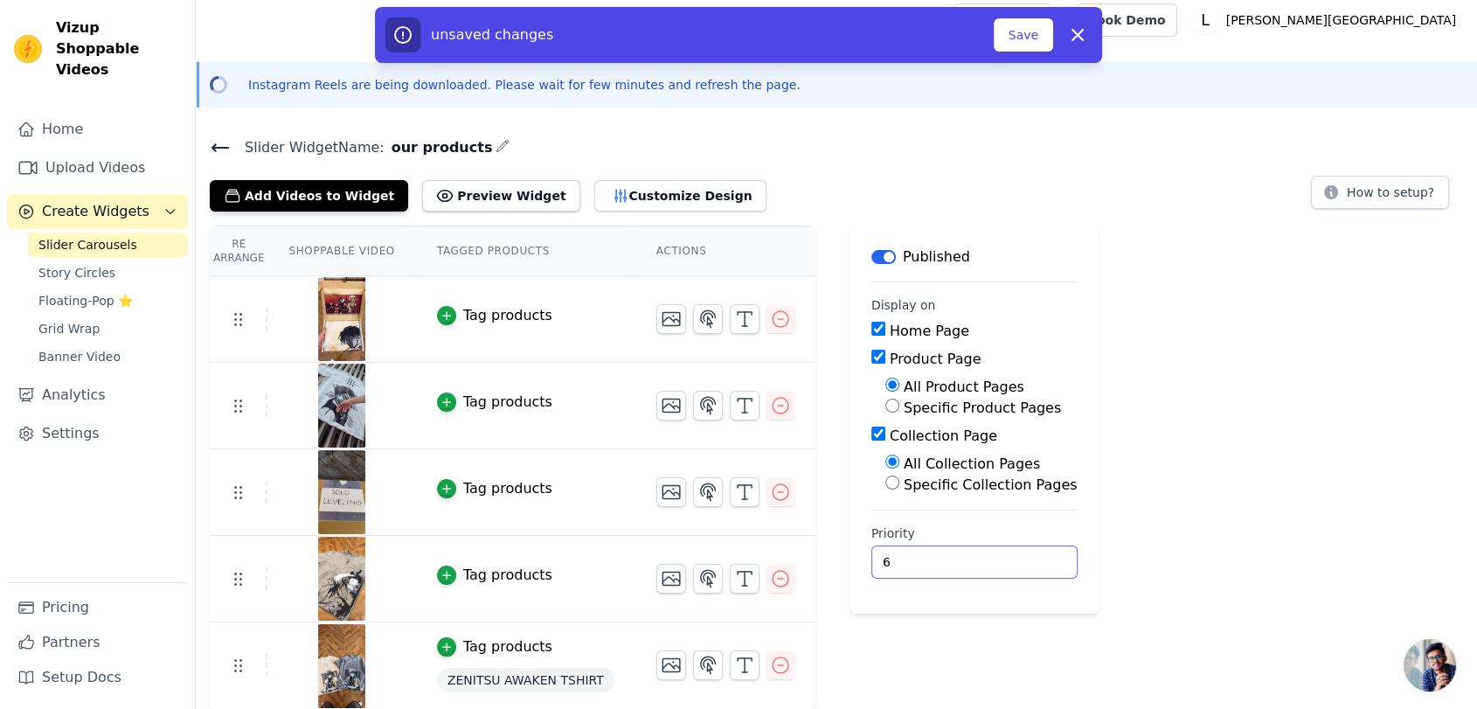
click at [990, 561] on input "6" at bounding box center [974, 561] width 206 height 33
click at [990, 561] on input "5" at bounding box center [974, 561] width 206 height 33
click at [990, 561] on input "4" at bounding box center [974, 561] width 206 height 33
click at [990, 561] on input "3" at bounding box center [974, 561] width 206 height 33
click at [990, 561] on input "2" at bounding box center [974, 561] width 206 height 33
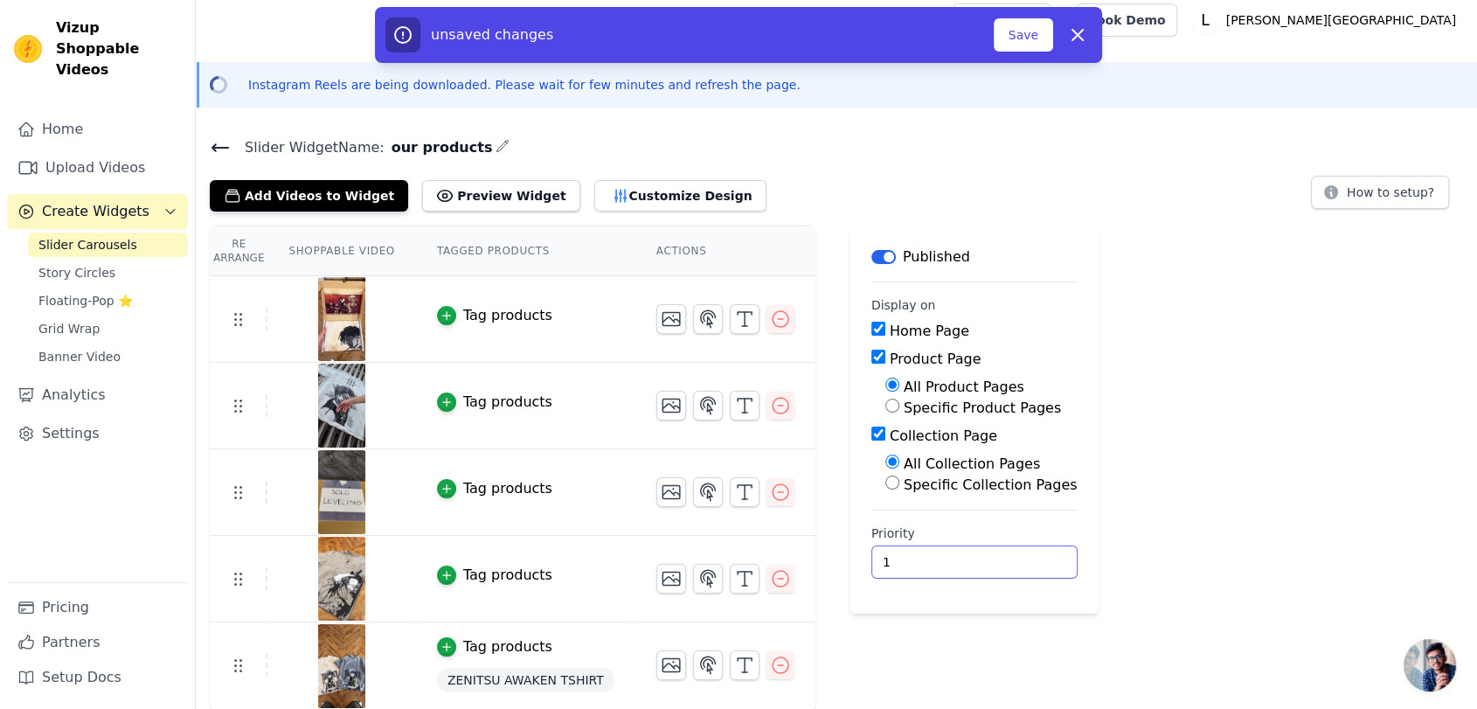
type input "1"
click at [990, 561] on input "1" at bounding box center [974, 561] width 206 height 33
click at [1022, 38] on button "Save" at bounding box center [1023, 34] width 59 height 33
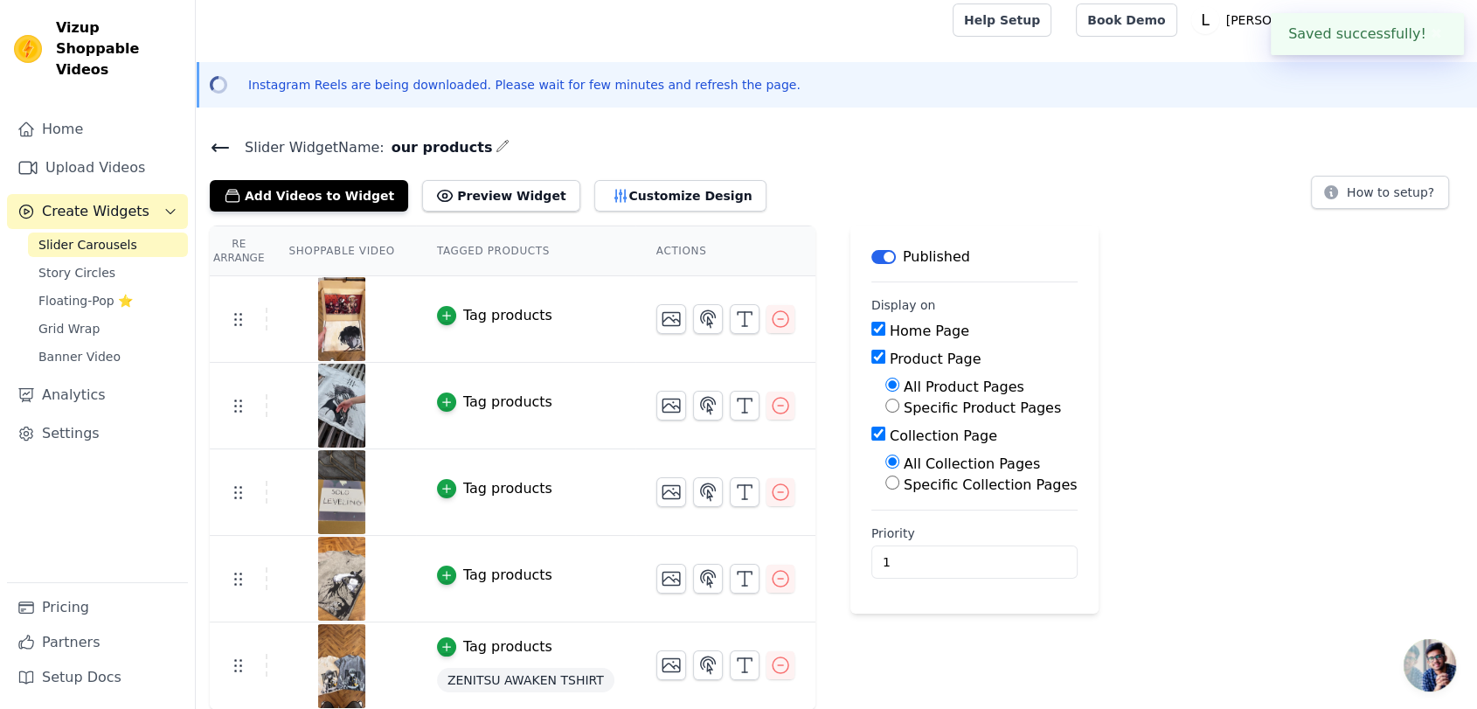
click at [932, 38] on div at bounding box center [571, 20] width 722 height 56
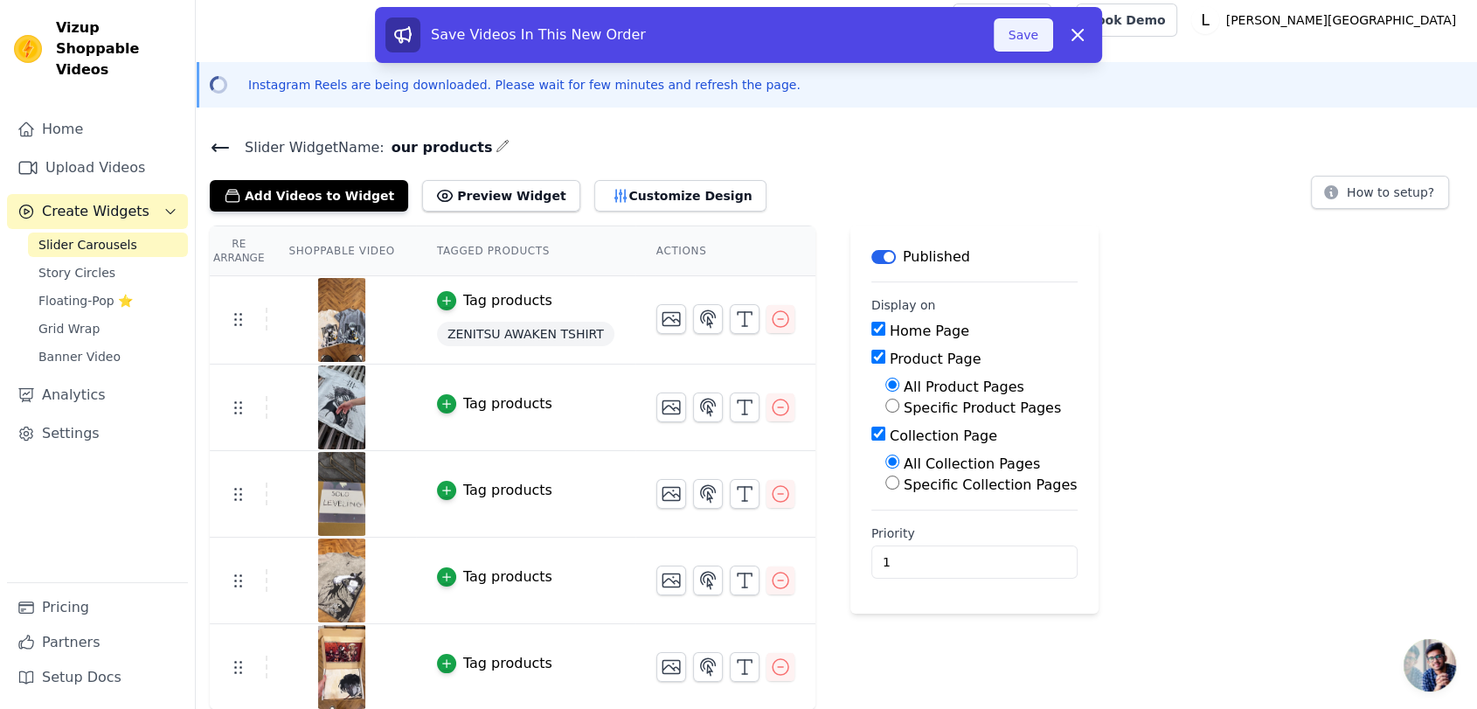
click at [1011, 33] on button "Save" at bounding box center [1023, 34] width 59 height 33
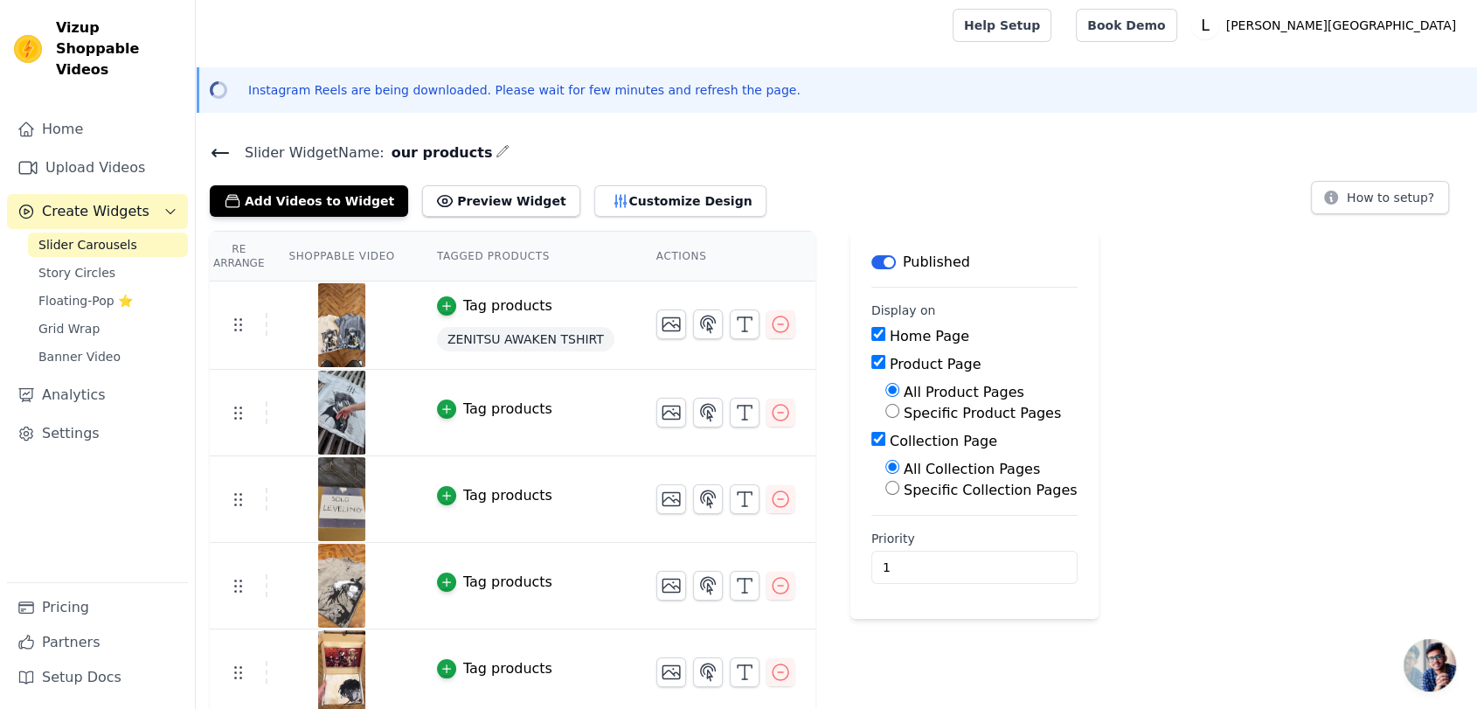
scroll to position [0, 0]
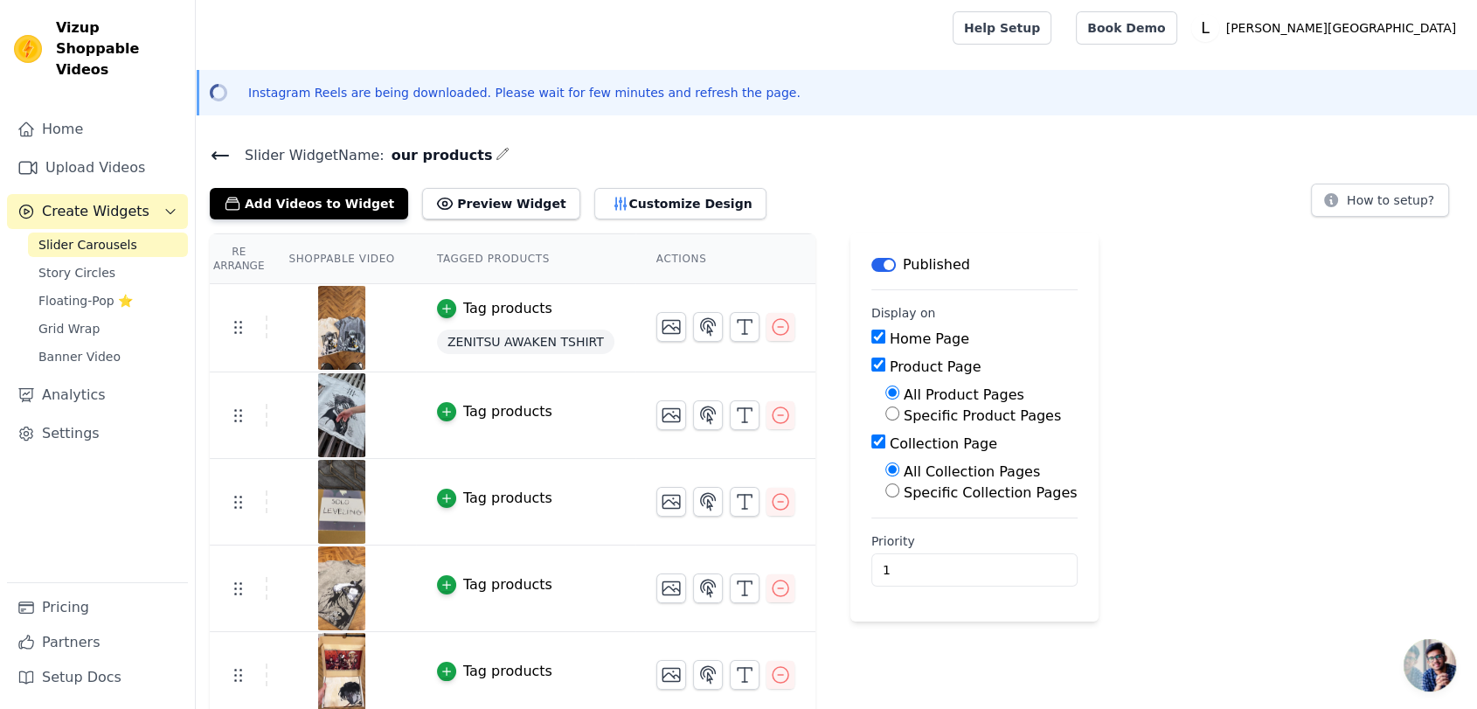
click at [906, 129] on main "Slider Widget Name: our products Add Videos to Widget Preview Widget Customize …" at bounding box center [836, 423] width 1281 height 589
